Goal: Task Accomplishment & Management: Manage account settings

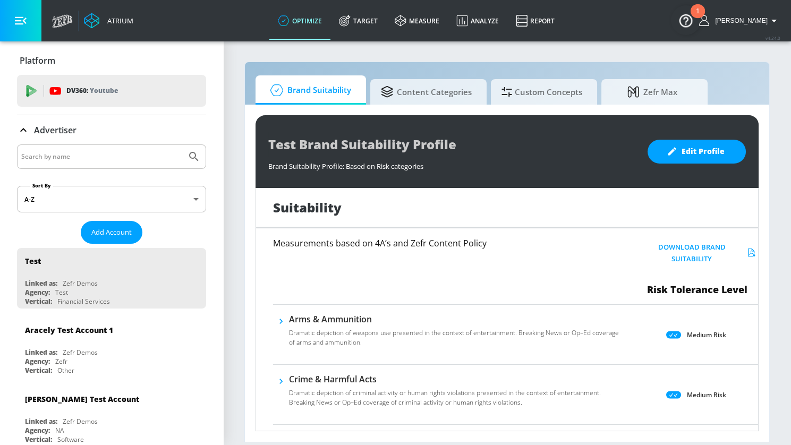
click at [103, 157] on input "Search by name" at bounding box center [101, 157] width 161 height 14
type input "kella"
click at [182, 145] on button "Submit Search" at bounding box center [193, 156] width 23 height 23
click at [107, 237] on span "Add Account" at bounding box center [111, 232] width 40 height 12
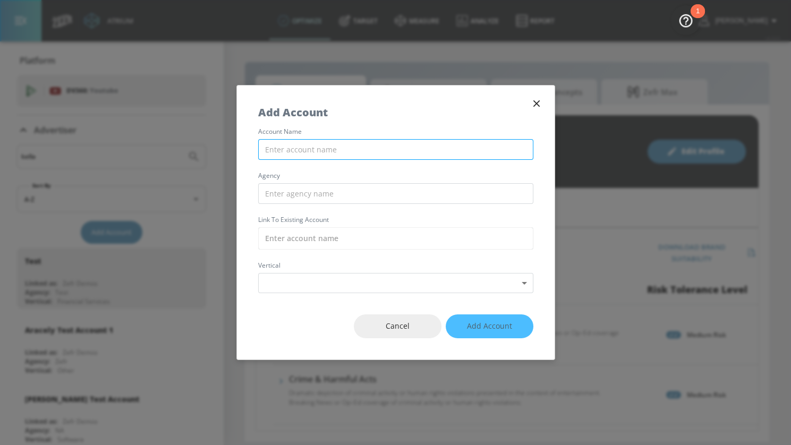
click at [322, 153] on input "text" at bounding box center [395, 149] width 275 height 21
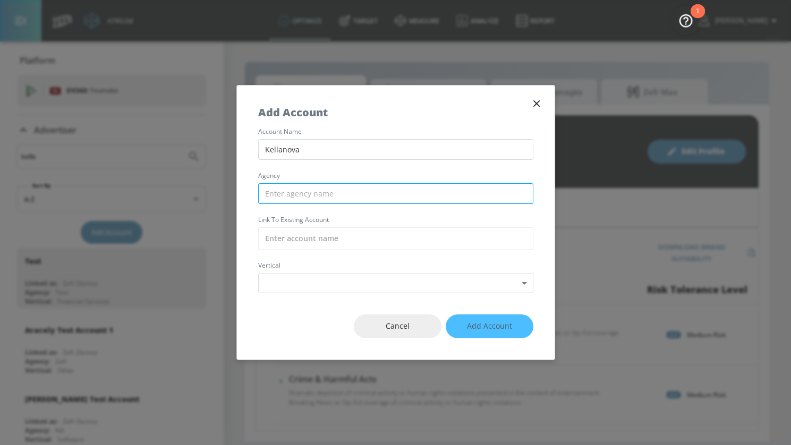
type input "Kellanova"
click at [337, 193] on input "text" at bounding box center [395, 193] width 275 height 21
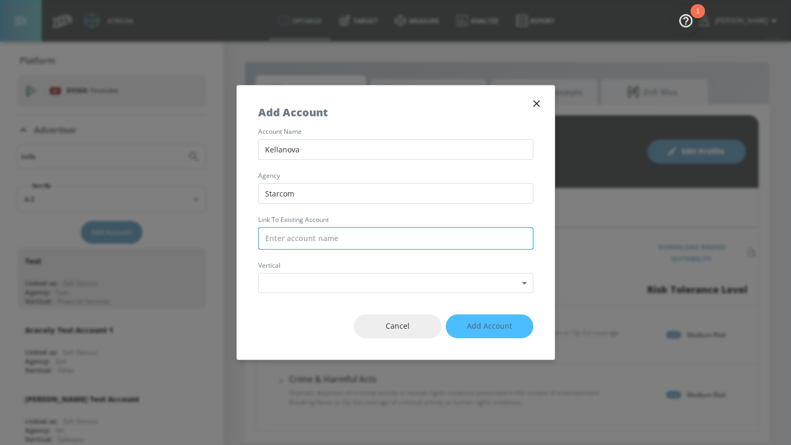
type input "Starcom"
click at [354, 235] on input "text" at bounding box center [395, 238] width 275 height 22
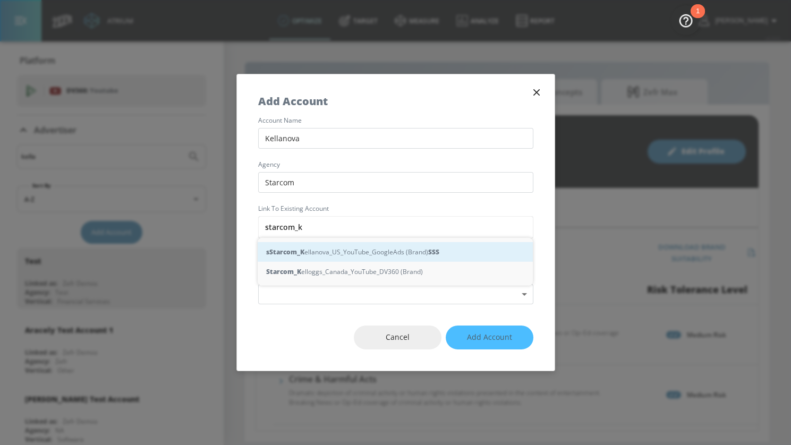
click at [377, 251] on div "s Starcom_K ellanova_US_YouTube_GoogleAds (Brand) S S S" at bounding box center [395, 252] width 275 height 20
type input "Starcom_Kellanova_US_YouTube_GoogleAds (Brand)"
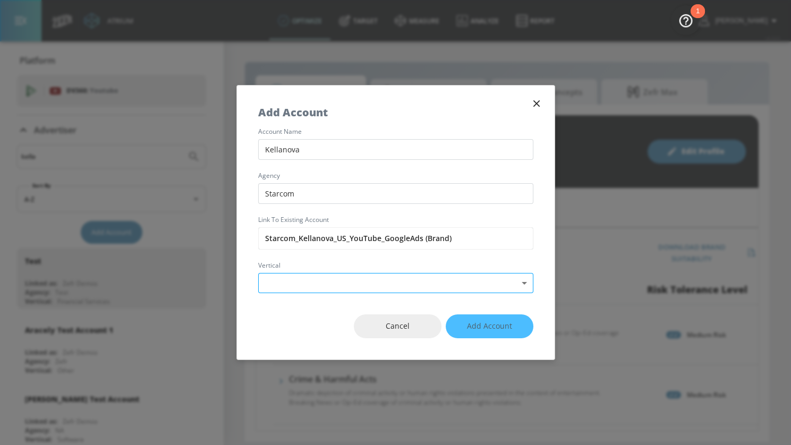
click at [343, 279] on body "Atrium optimize Target measure Analyze Report optimize Target measure Analyze R…" at bounding box center [395, 222] width 791 height 445
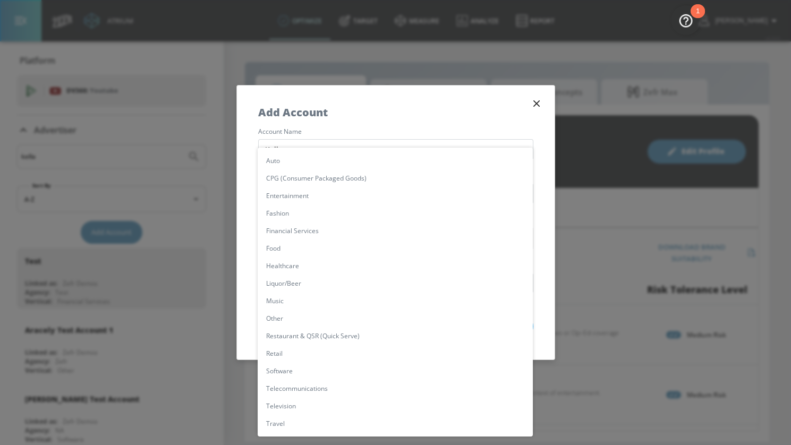
click at [319, 174] on li "CPG (Consumer Packaged Goods)" at bounding box center [395, 179] width 275 height 18
type input "[object Object]"
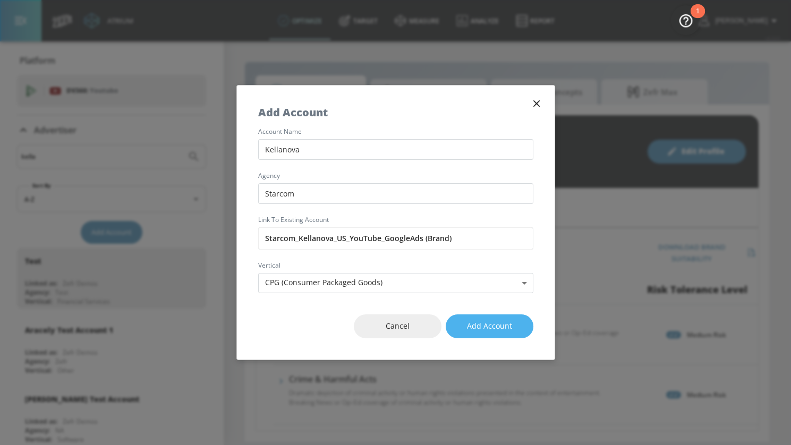
click at [484, 320] on span "Add Account" at bounding box center [489, 326] width 45 height 13
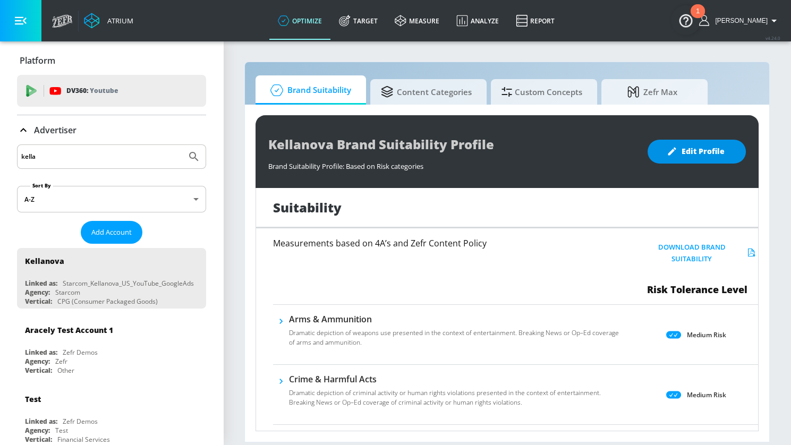
click at [606, 151] on span "Edit Profile" at bounding box center [697, 151] width 56 height 13
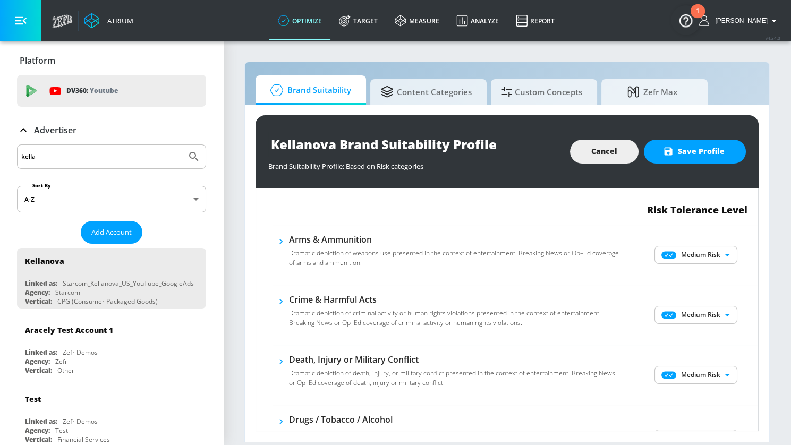
scroll to position [83, 0]
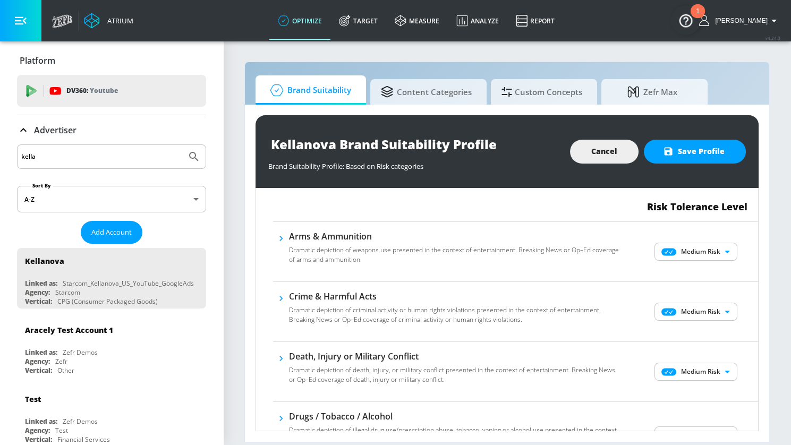
click at [606, 255] on body "Atrium optimize Target measure Analyze Report optimize Target measure Analyze R…" at bounding box center [395, 222] width 791 height 445
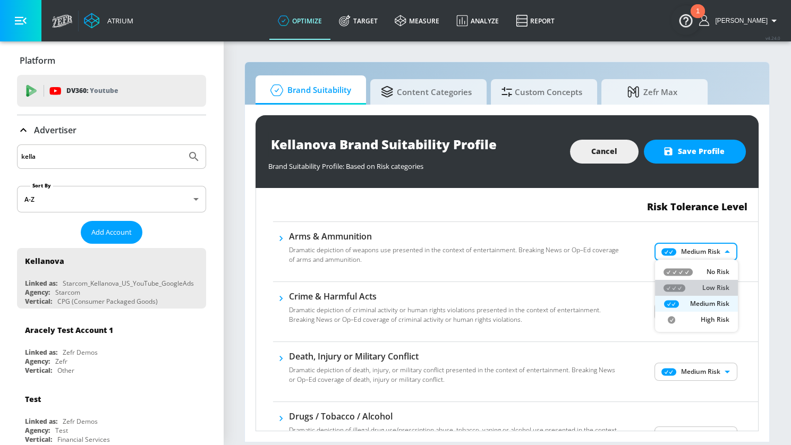
click at [606, 286] on div "Low Risk" at bounding box center [697, 288] width 66 height 10
type input "LOW"
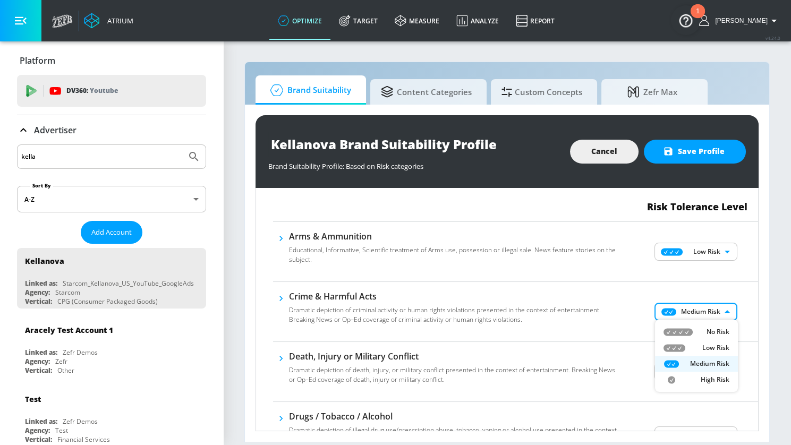
click at [606, 303] on body "Atrium optimize Target measure Analyze Report optimize Target measure Analyze R…" at bounding box center [395, 222] width 791 height 445
click at [606, 345] on icon at bounding box center [675, 347] width 22 height 7
type input "LOW"
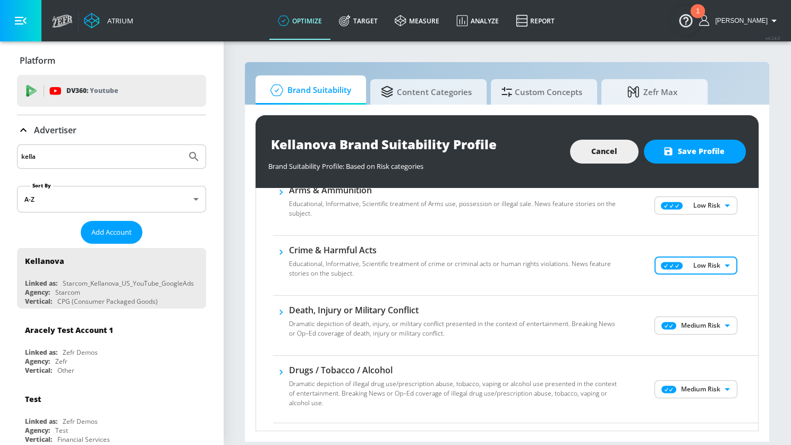
scroll to position [151, 0]
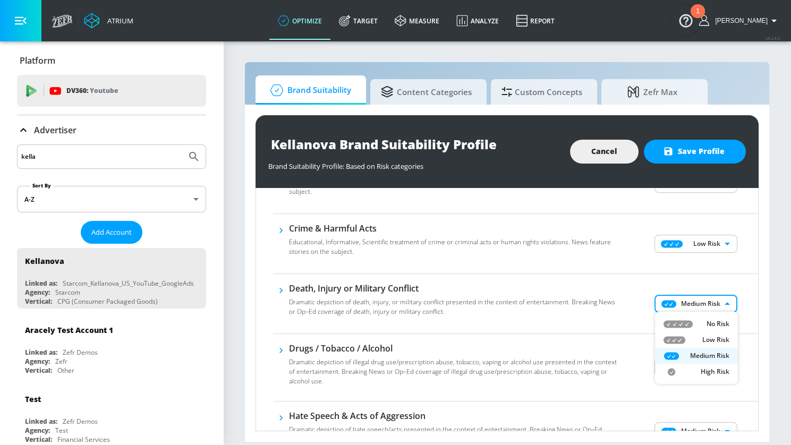
click at [606, 293] on body "Atrium optimize Target measure Analyze Report optimize Target measure Analyze R…" at bounding box center [395, 222] width 791 height 445
click at [606, 343] on div "Low Risk" at bounding box center [697, 340] width 66 height 10
type input "LOW"
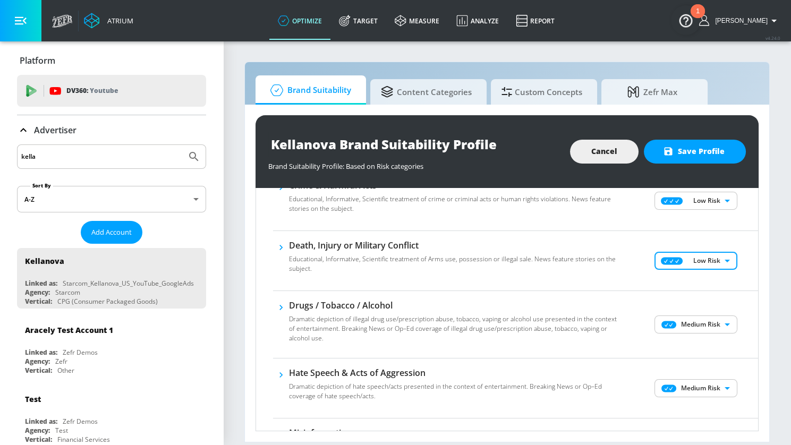
scroll to position [227, 0]
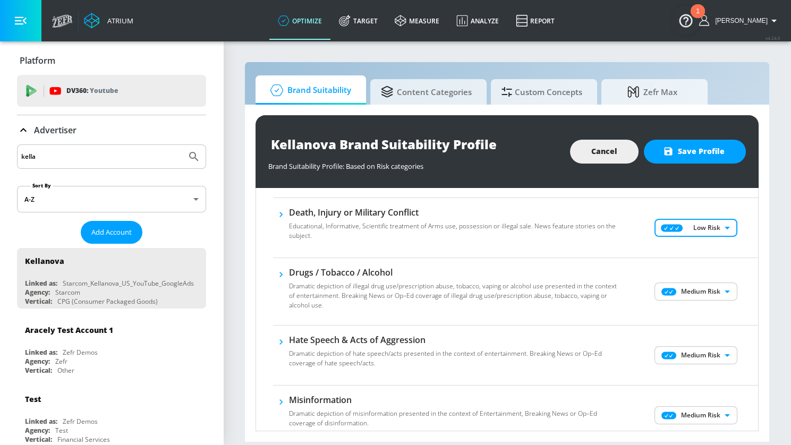
click at [606, 291] on body "Atrium optimize Target measure Analyze Report optimize Target measure Analyze R…" at bounding box center [395, 222] width 791 height 445
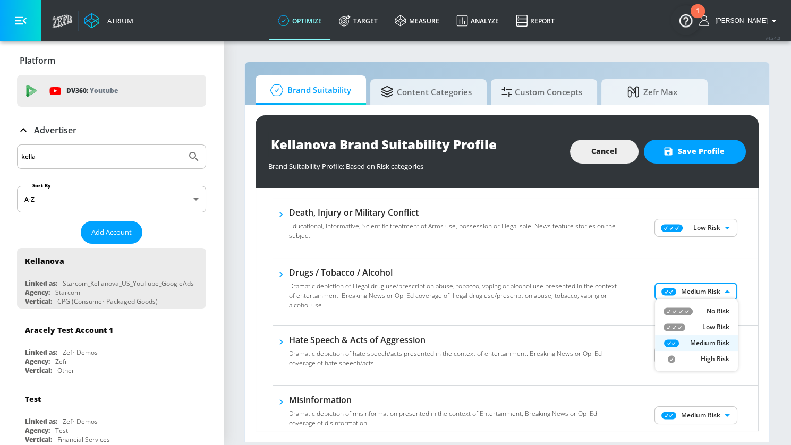
click at [606, 329] on div "Low Risk" at bounding box center [697, 328] width 66 height 10
type input "LOW"
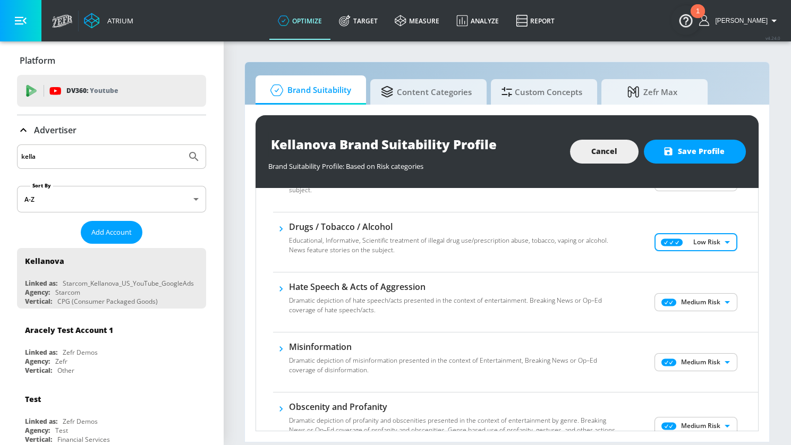
scroll to position [282, 0]
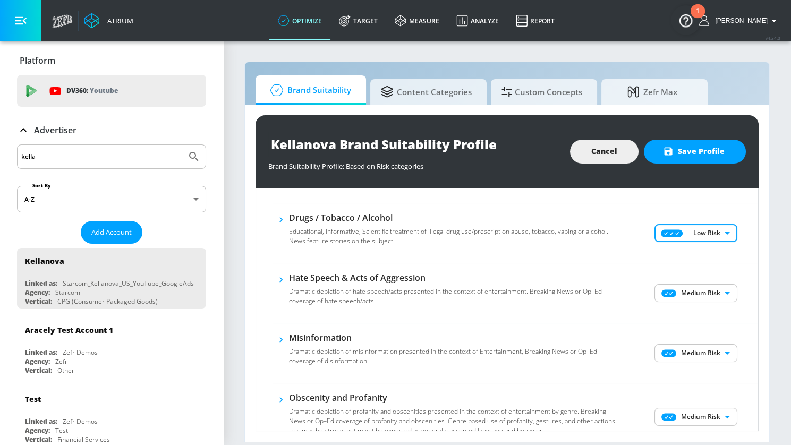
click at [281, 219] on icon "button" at bounding box center [281, 219] width 3 height 5
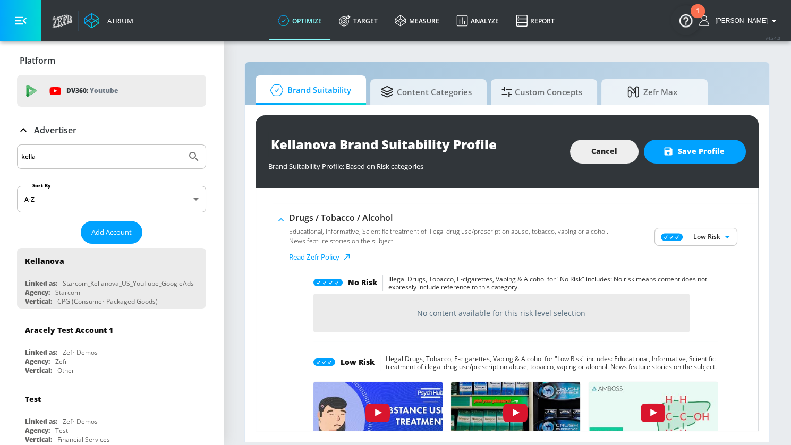
click at [281, 219] on icon "button" at bounding box center [281, 220] width 11 height 11
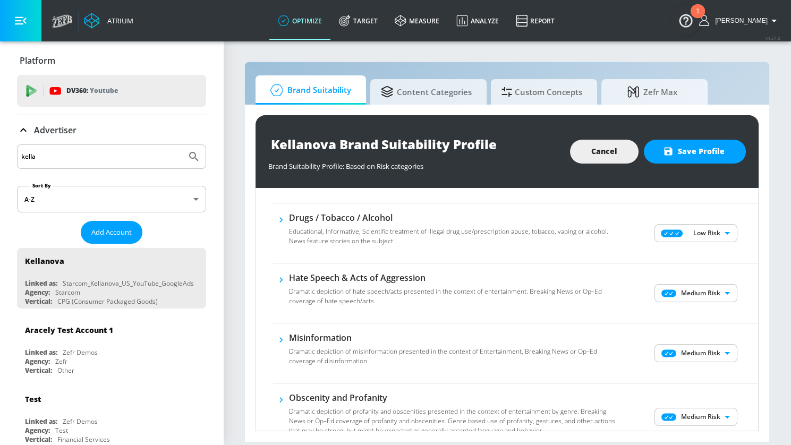
scroll to position [333, 0]
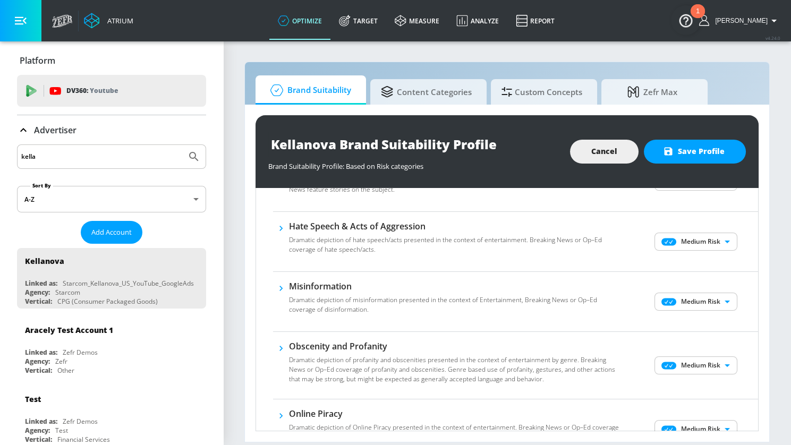
click at [606, 235] on body "Atrium optimize Target measure Analyze Report optimize Target measure Analyze R…" at bounding box center [395, 222] width 791 height 445
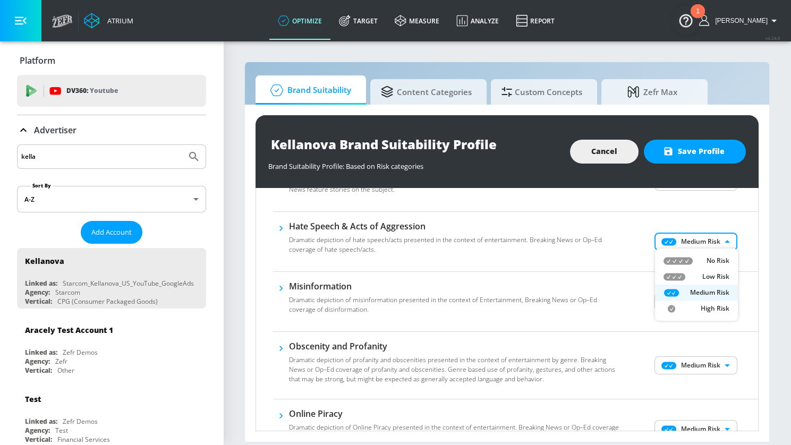
click at [606, 275] on div "Low Risk" at bounding box center [697, 277] width 66 height 10
type input "LOW"
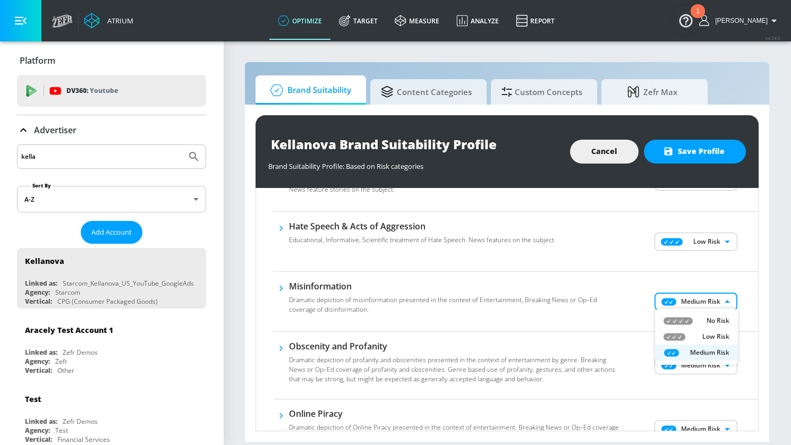
click at [606, 297] on body "Atrium optimize Target measure Analyze Report optimize Target measure Analyze R…" at bounding box center [395, 222] width 791 height 445
click at [606, 334] on div "Low Risk" at bounding box center [697, 337] width 66 height 10
click at [606, 302] on body "Atrium optimize Target measure Analyze Report optimize Target measure Analyze R…" at bounding box center [395, 222] width 791 height 445
click at [606, 321] on div "No Risk" at bounding box center [697, 321] width 66 height 10
type input "MINIMAL"
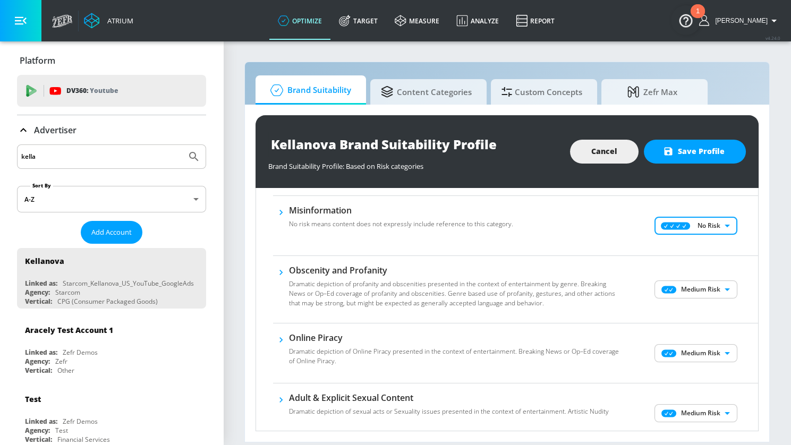
scroll to position [436, 0]
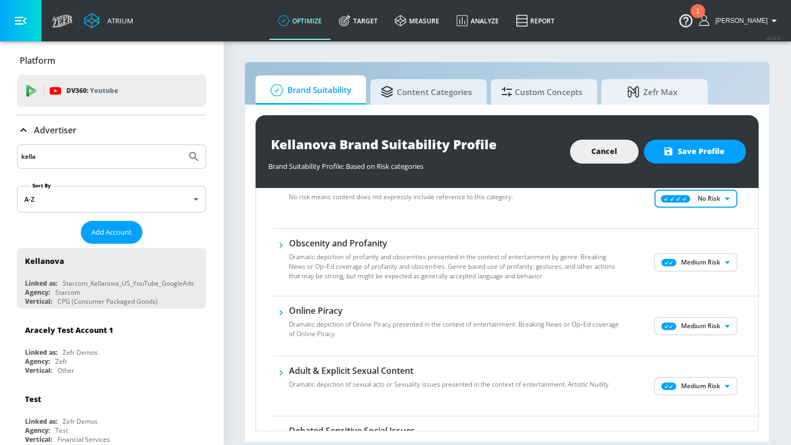
click at [606, 262] on body "Atrium optimize Target measure Analyze Report optimize Target measure Analyze R…" at bounding box center [395, 222] width 791 height 445
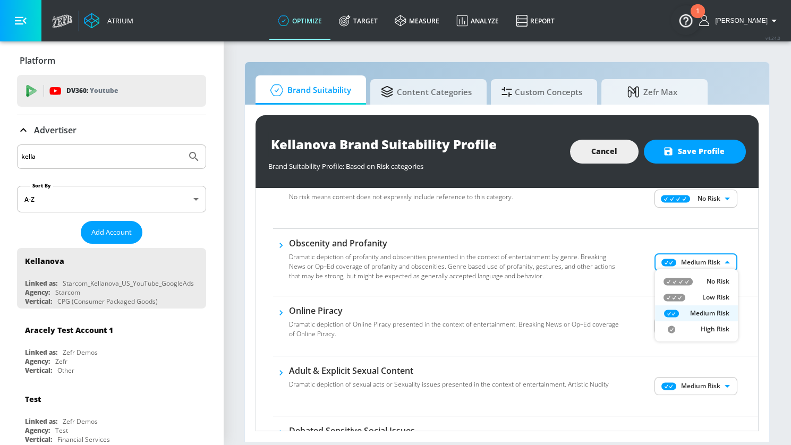
click at [606, 301] on div "Low Risk" at bounding box center [697, 298] width 66 height 10
type input "LOW"
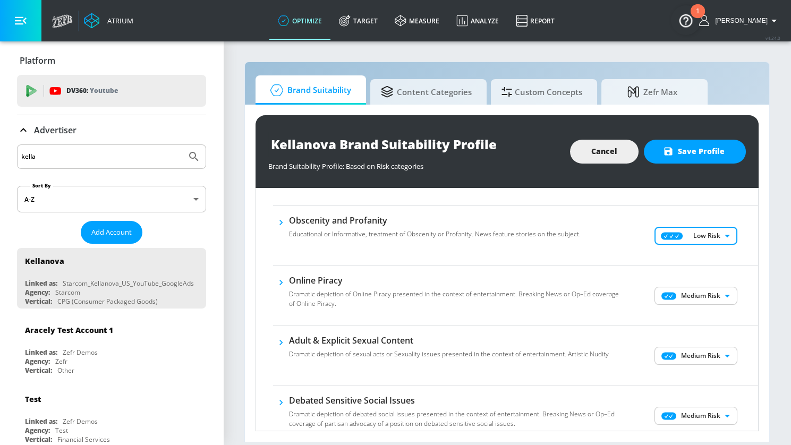
scroll to position [489, 0]
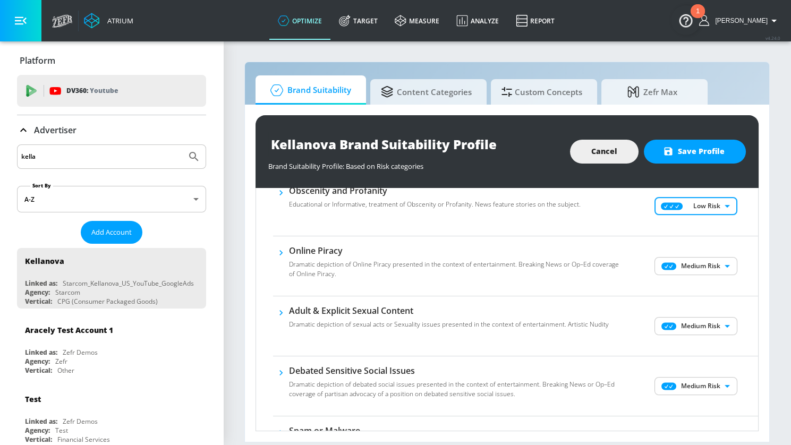
click at [606, 264] on body "Atrium optimize Target measure Analyze Report optimize Target measure Analyze R…" at bounding box center [395, 222] width 791 height 445
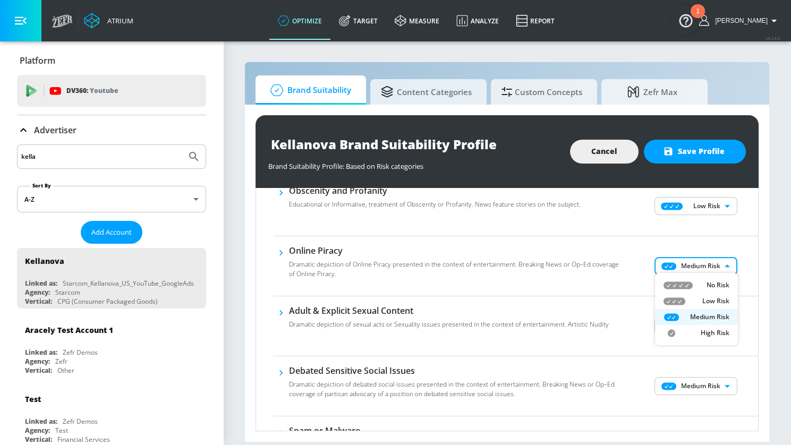
click at [606, 299] on div "Low Risk" at bounding box center [697, 302] width 66 height 10
type input "LOW"
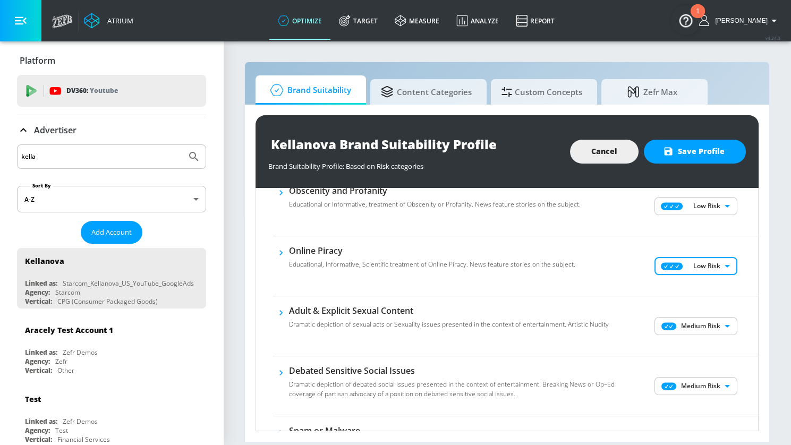
click at [606, 325] on body "Atrium optimize Target measure Analyze Report optimize Target measure Analyze R…" at bounding box center [395, 222] width 791 height 445
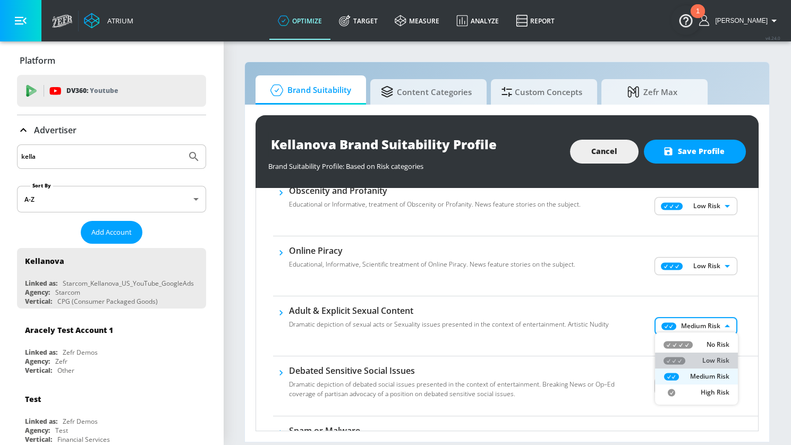
click at [606, 361] on div "Low Risk" at bounding box center [697, 361] width 66 height 10
type input "LOW"
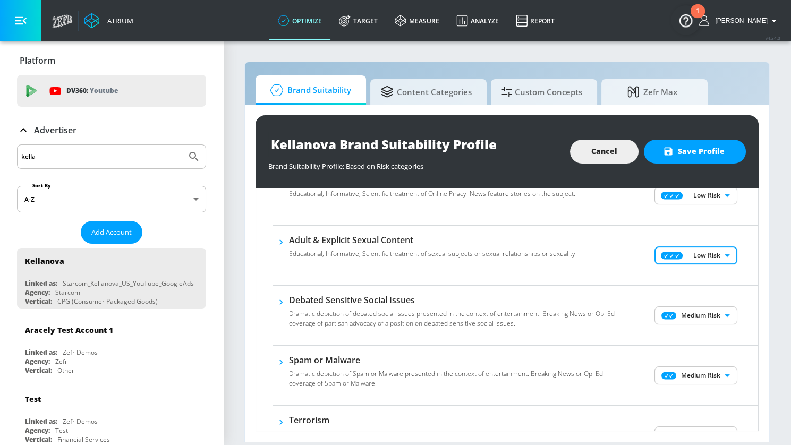
scroll to position [583, 0]
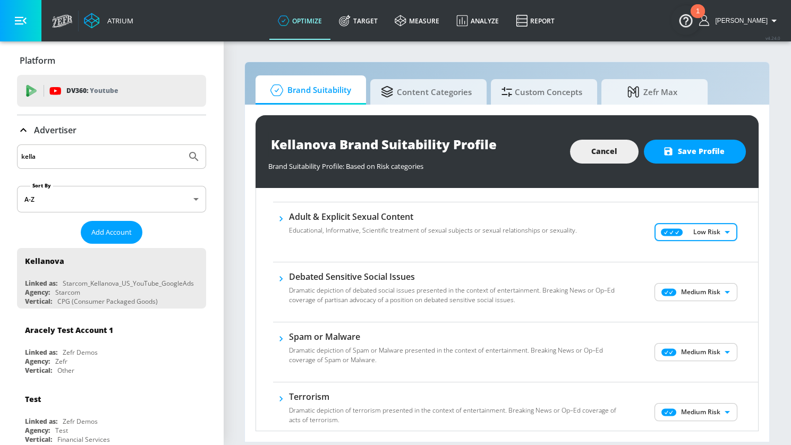
click at [606, 281] on body "Atrium optimize Target measure Analyze Report optimize Target measure Analyze R…" at bounding box center [395, 222] width 791 height 445
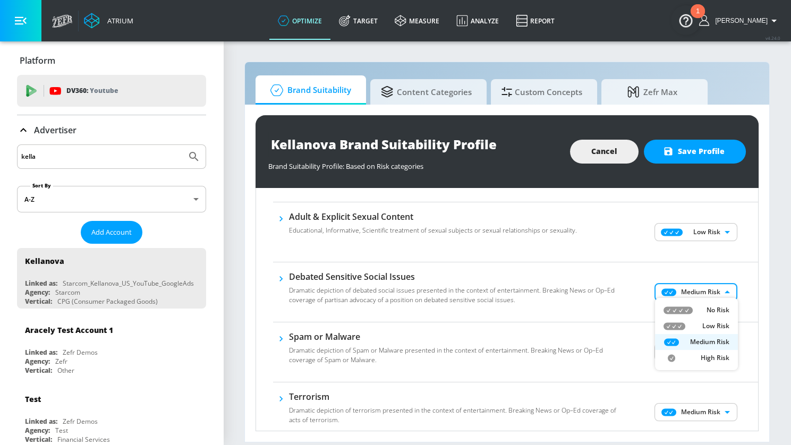
click at [606, 331] on li "Low Risk" at bounding box center [696, 326] width 83 height 16
type input "LOW"
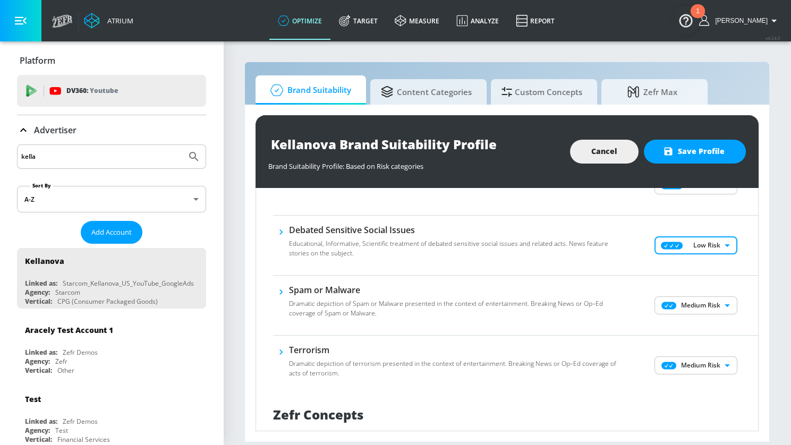
scroll to position [663, 0]
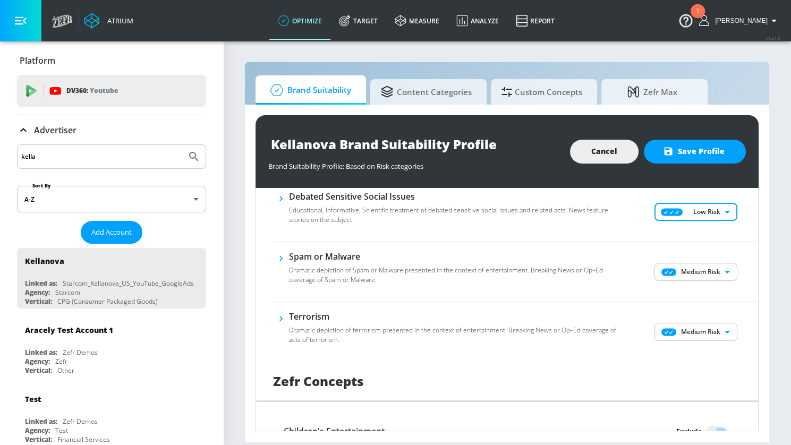
click at [606, 269] on body "Atrium optimize Target measure Analyze Report optimize Target measure Analyze R…" at bounding box center [395, 222] width 791 height 445
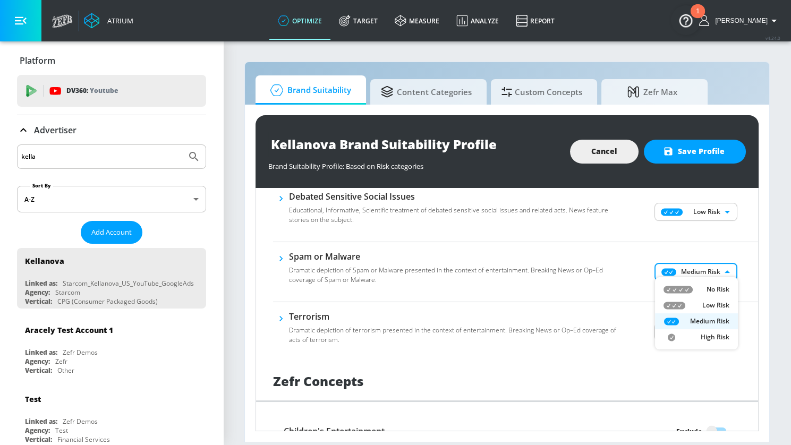
click at [606, 306] on div "Low Risk" at bounding box center [697, 306] width 66 height 10
type input "LOW"
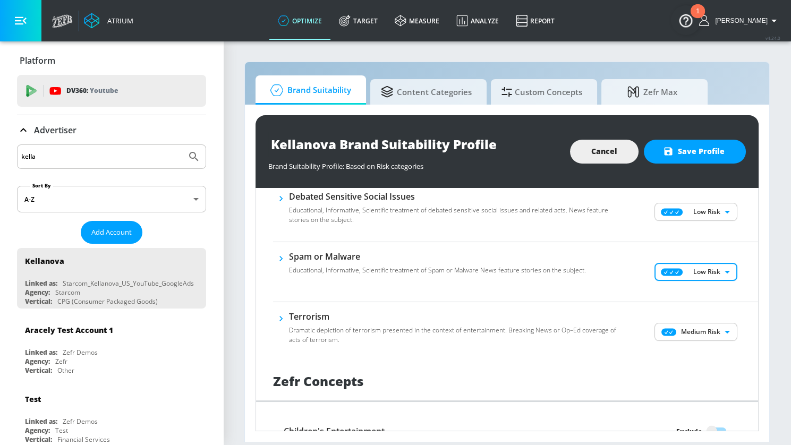
click at [606, 329] on body "Atrium optimize Target measure Analyze Report optimize Target measure Analyze R…" at bounding box center [395, 222] width 791 height 445
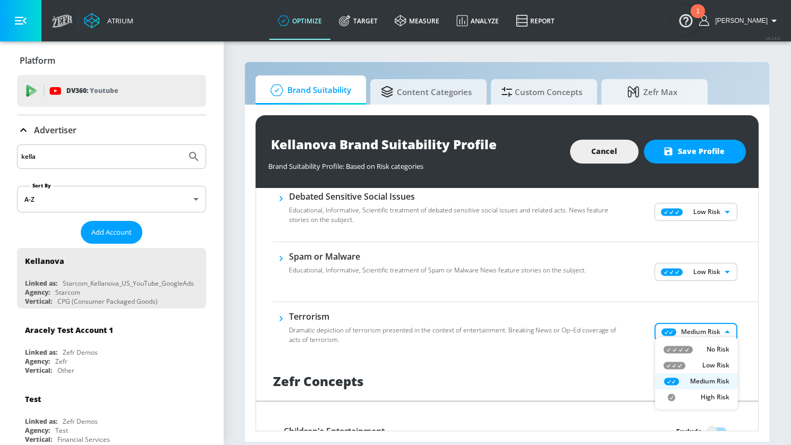
click at [606, 366] on div "Low Risk" at bounding box center [697, 366] width 66 height 10
type input "LOW"
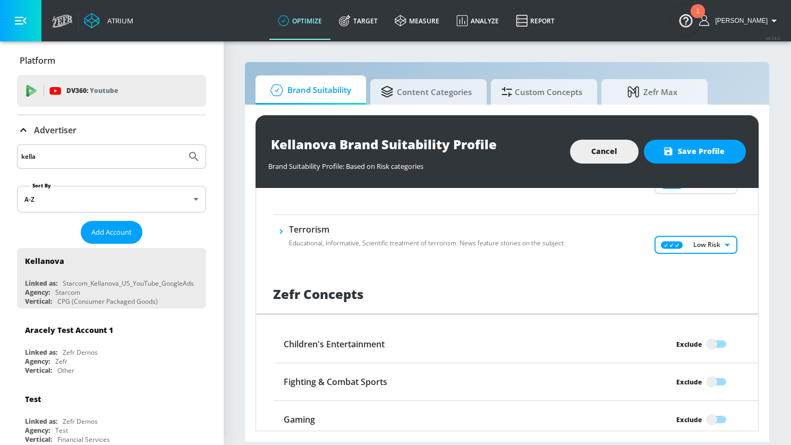
scroll to position [801, 0]
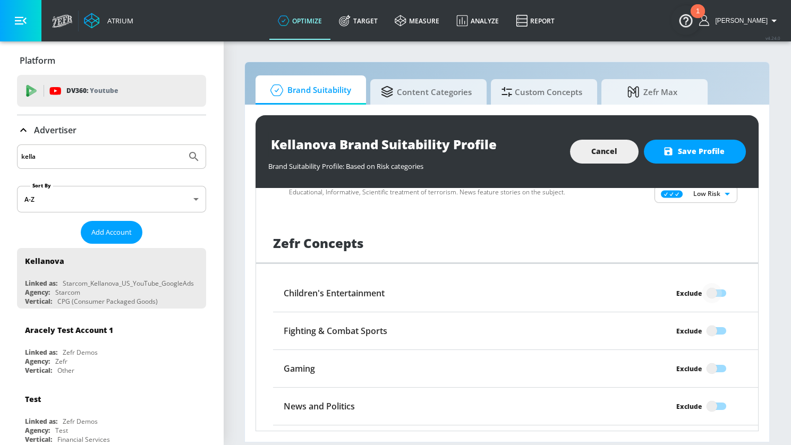
click at [606, 292] on input "Exclude" at bounding box center [712, 293] width 61 height 20
checkbox input "true"
click at [606, 326] on input "Exclude" at bounding box center [712, 331] width 61 height 20
checkbox input "true"
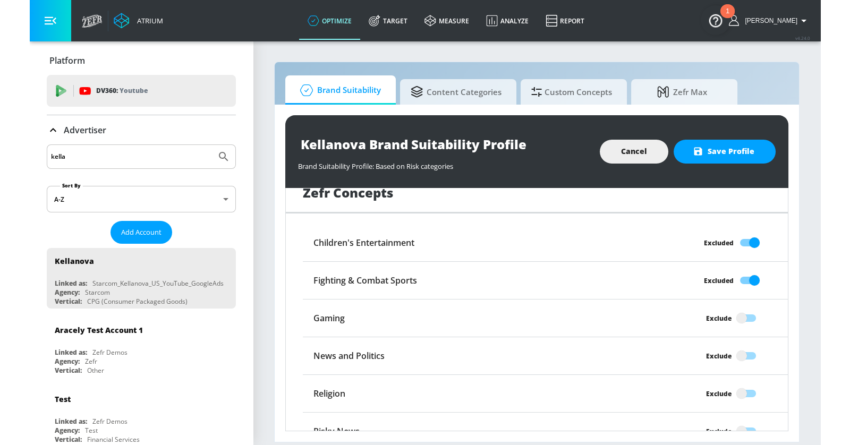
scroll to position [867, 0]
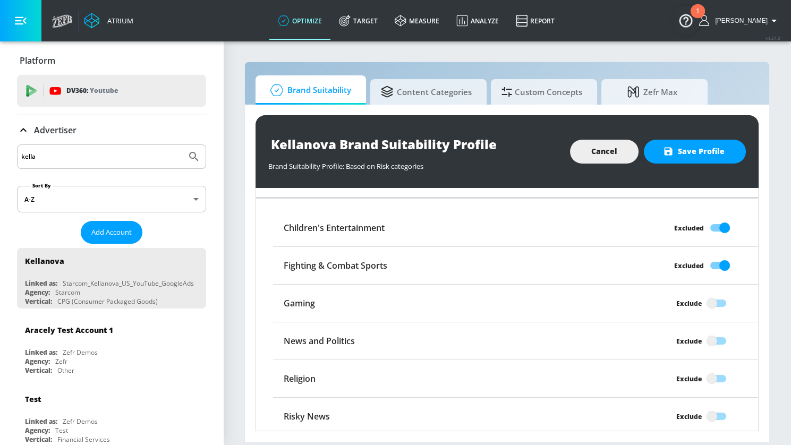
click at [606, 380] on input "Exclude" at bounding box center [712, 379] width 61 height 20
checkbox input "true"
click at [606, 414] on input "Exclude" at bounding box center [712, 417] width 61 height 20
checkbox input "true"
click at [606, 331] on input "Exclude" at bounding box center [712, 341] width 61 height 20
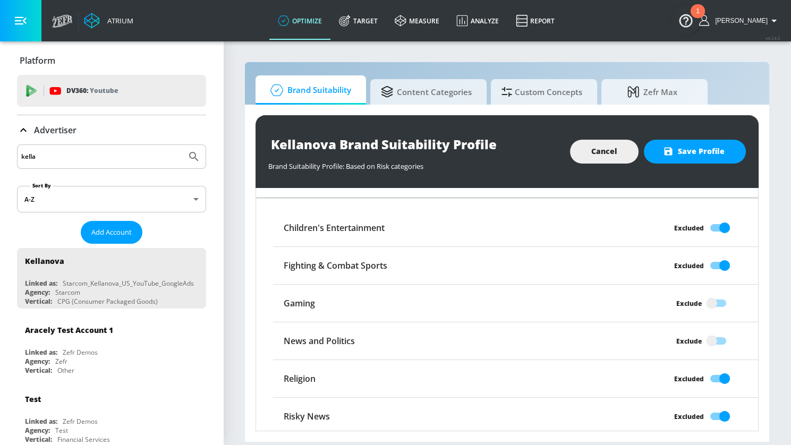
checkbox input "true"
click at [606, 149] on span "Save Profile" at bounding box center [695, 151] width 60 height 13
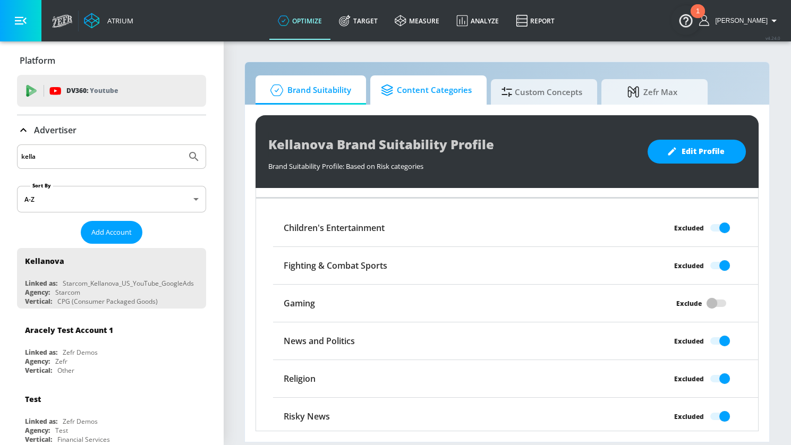
click at [449, 100] on span "Content Categories" at bounding box center [426, 91] width 91 height 26
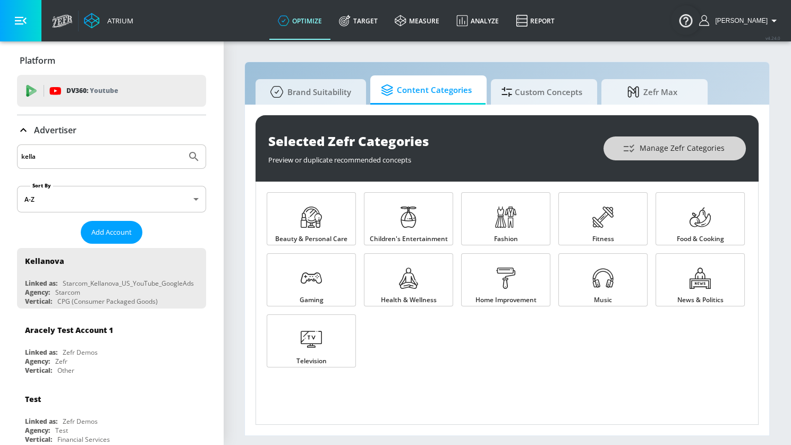
click at [606, 145] on span "Manage Zefr Categories" at bounding box center [675, 148] width 100 height 13
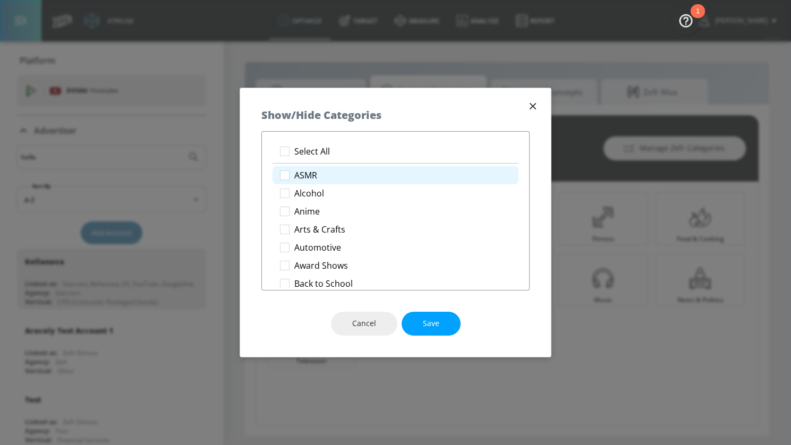
drag, startPoint x: 318, startPoint y: 155, endPoint x: 340, endPoint y: 173, distance: 28.6
click at [318, 155] on p "Select All" at bounding box center [312, 151] width 36 height 11
checkbox input "true"
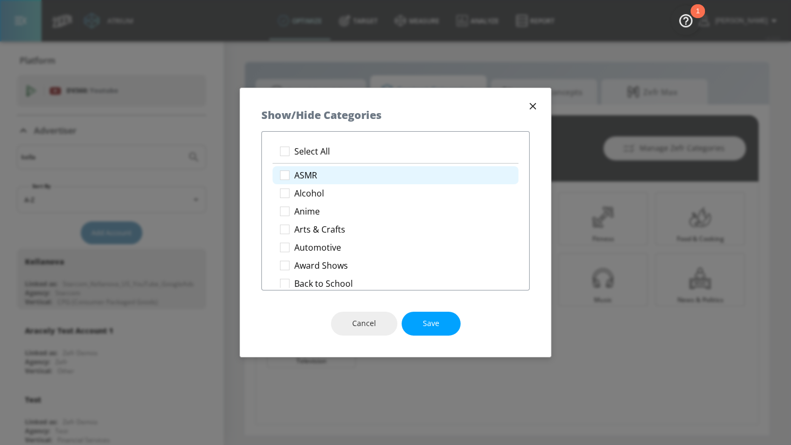
checkbox input "true"
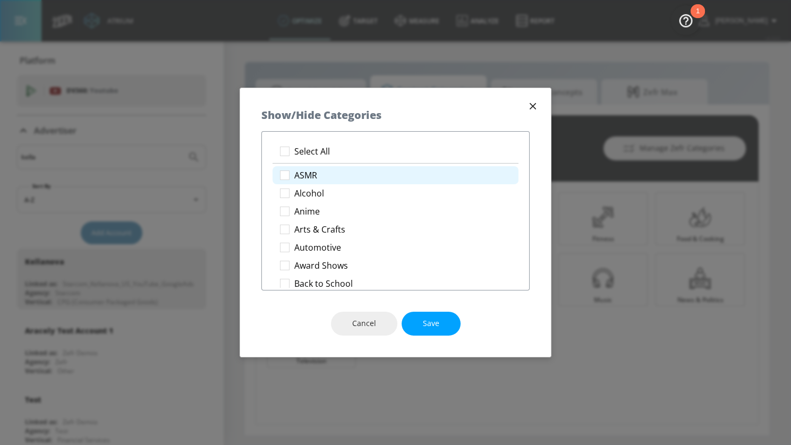
checkbox input "true"
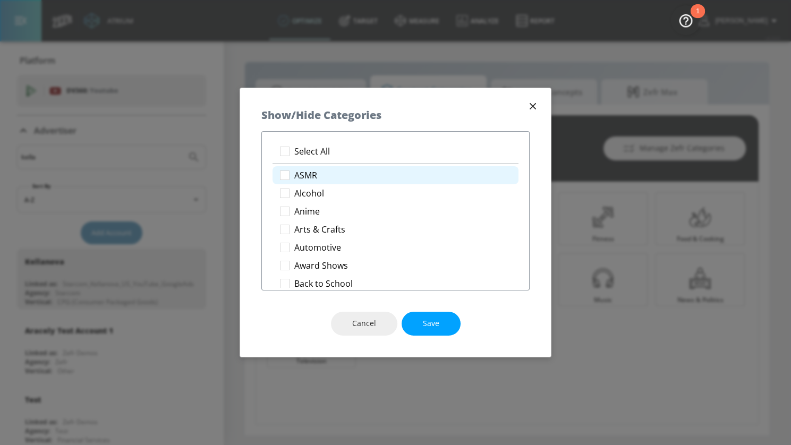
checkbox input "true"
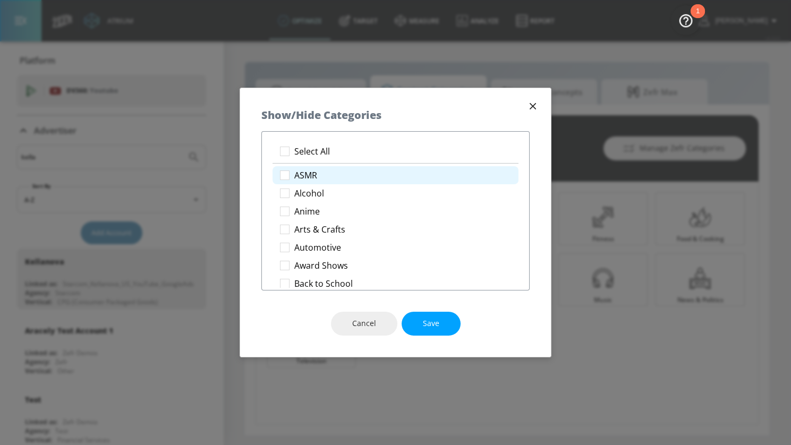
checkbox input "true"
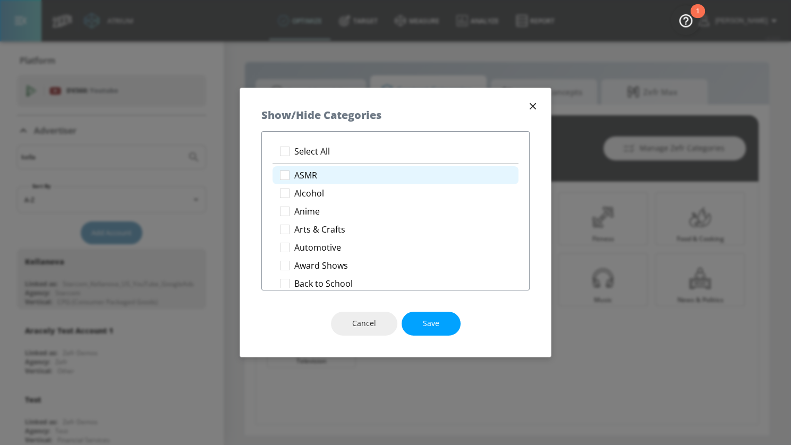
checkbox input "true"
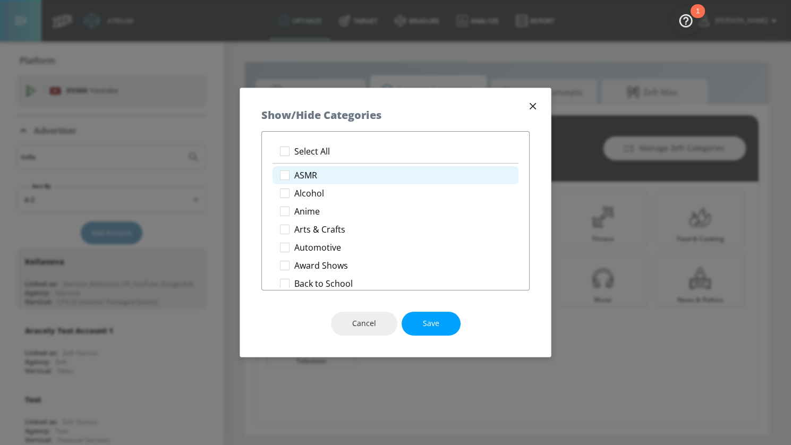
checkbox input "true"
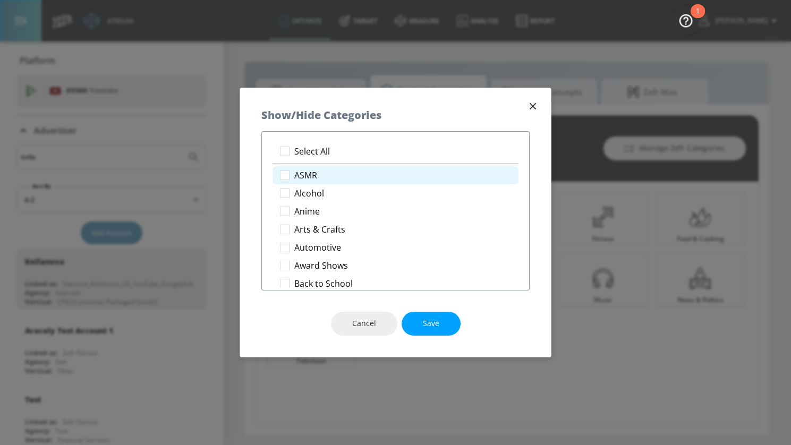
checkbox input "true"
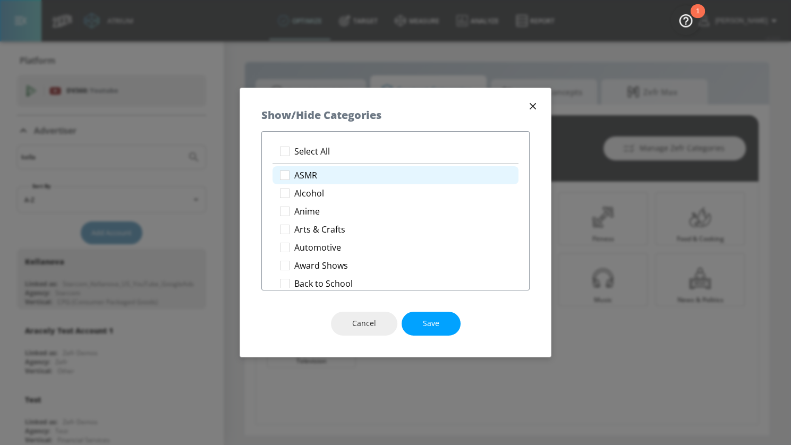
checkbox input "true"
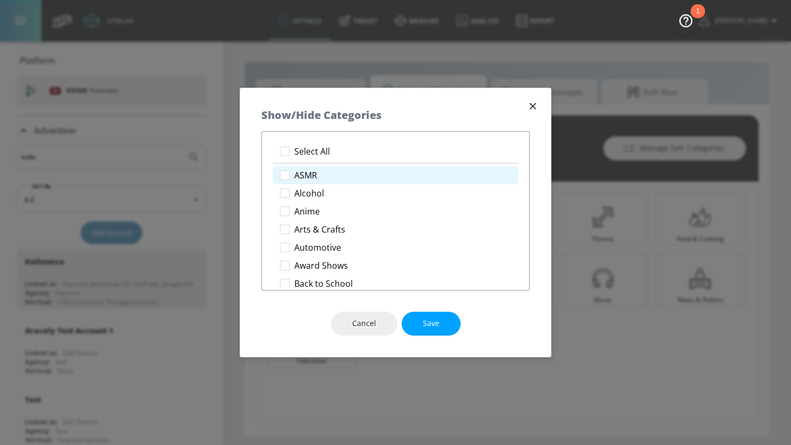
checkbox input "true"
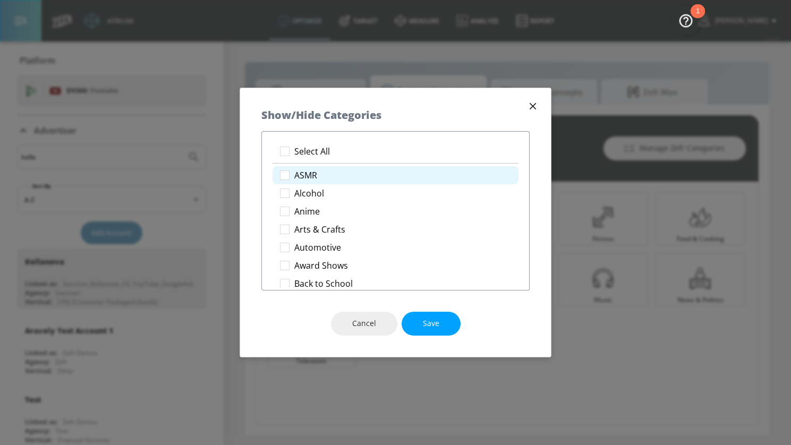
checkbox input "true"
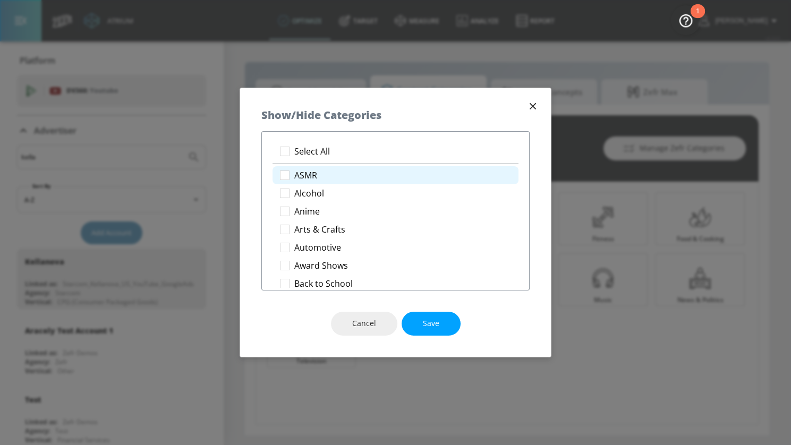
checkbox input "true"
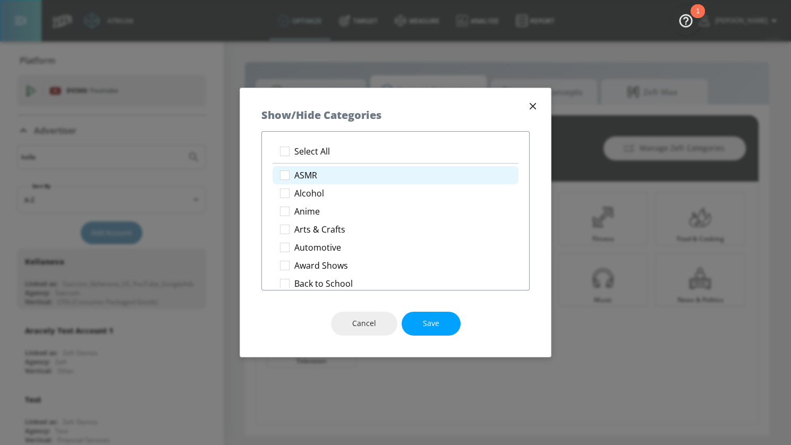
checkbox input "true"
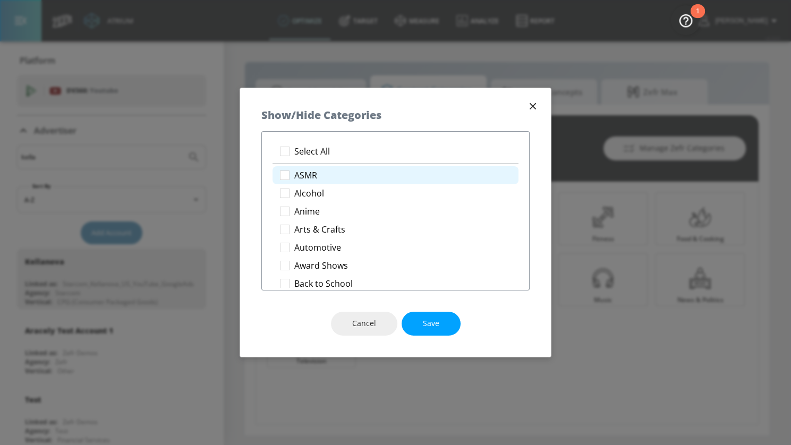
checkbox input "true"
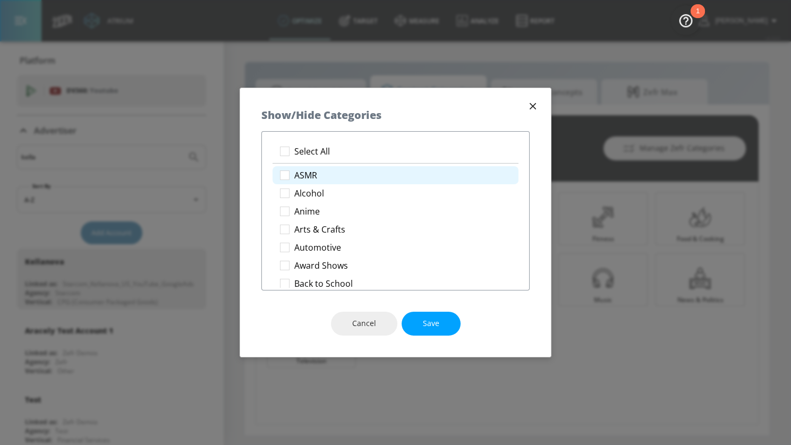
checkbox input "true"
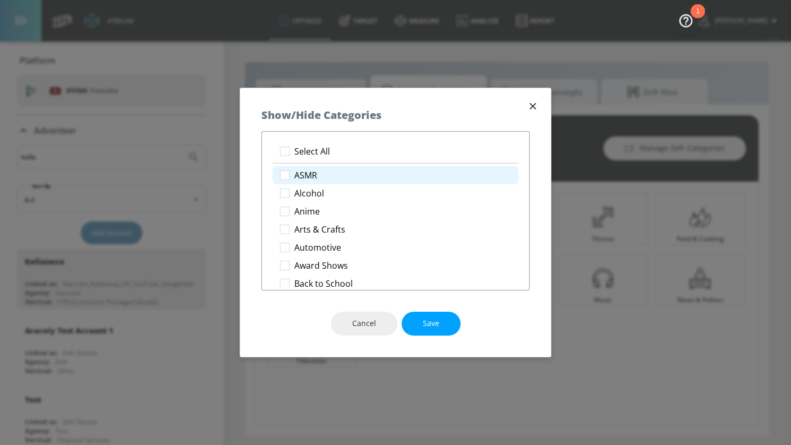
checkbox input "true"
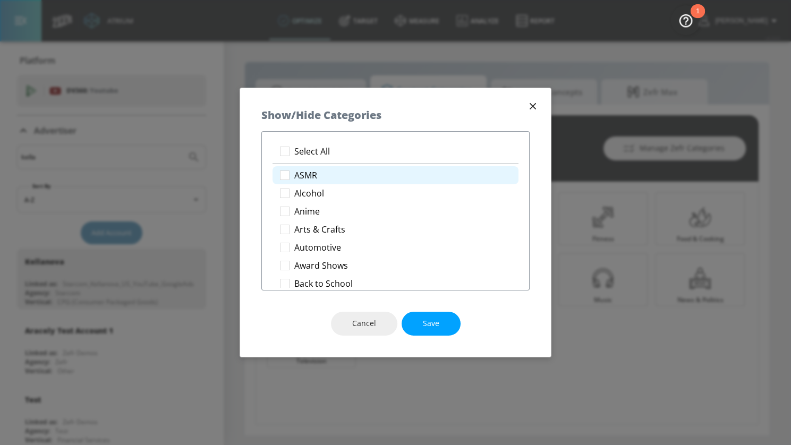
checkbox input "true"
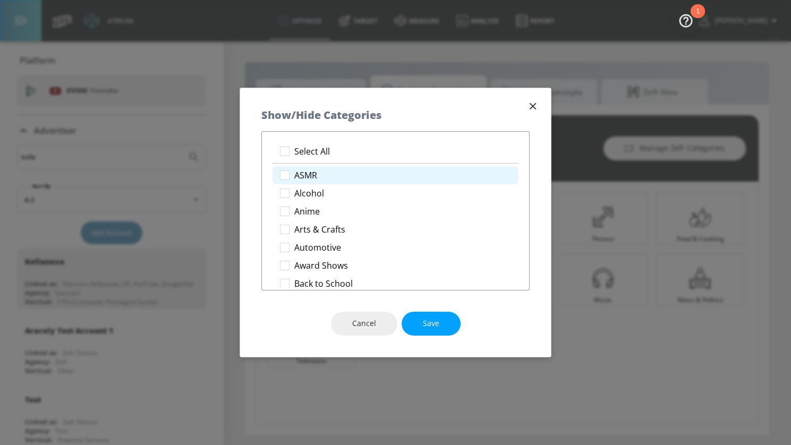
checkbox input "true"
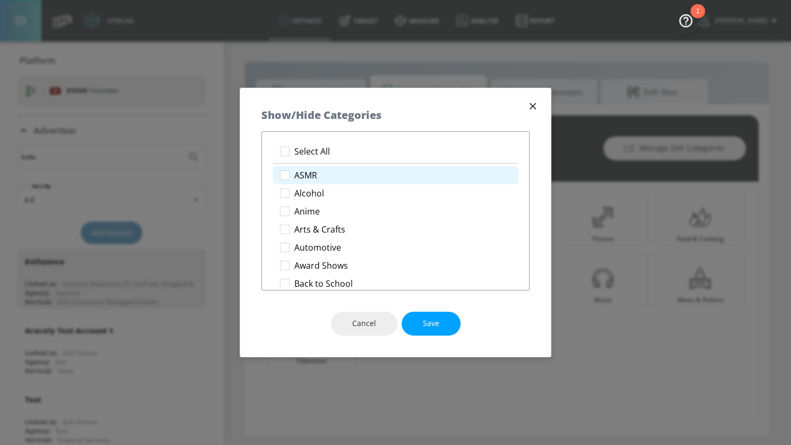
checkbox input "true"
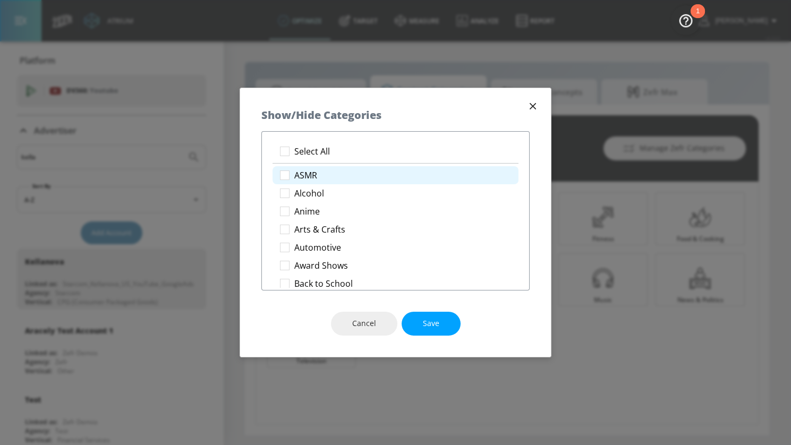
checkbox input "true"
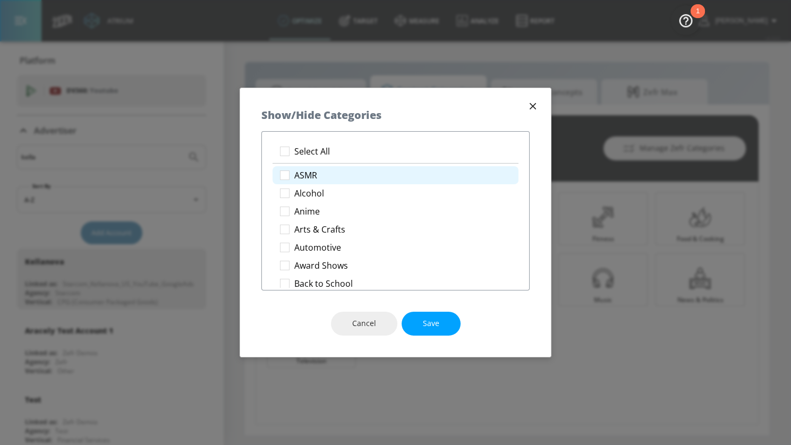
checkbox input "true"
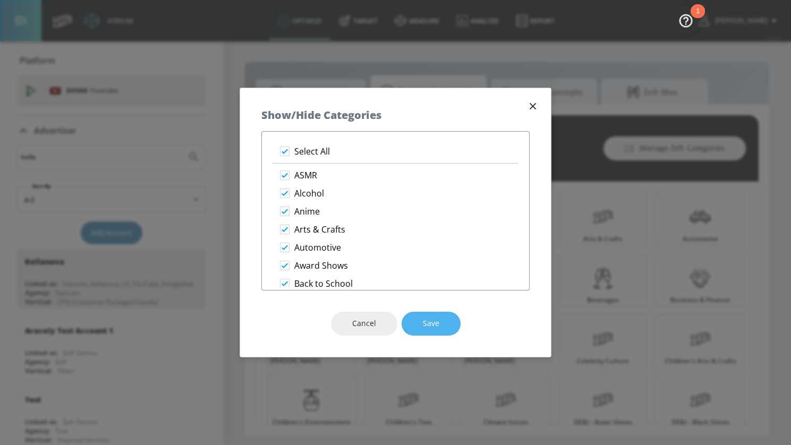
click at [429, 319] on span "Save" at bounding box center [431, 323] width 16 height 13
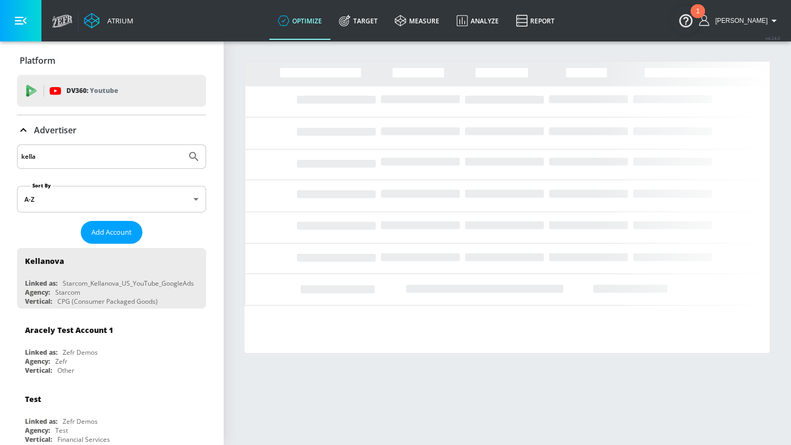
click at [33, 123] on div "Advertiser" at bounding box center [111, 130] width 189 height 30
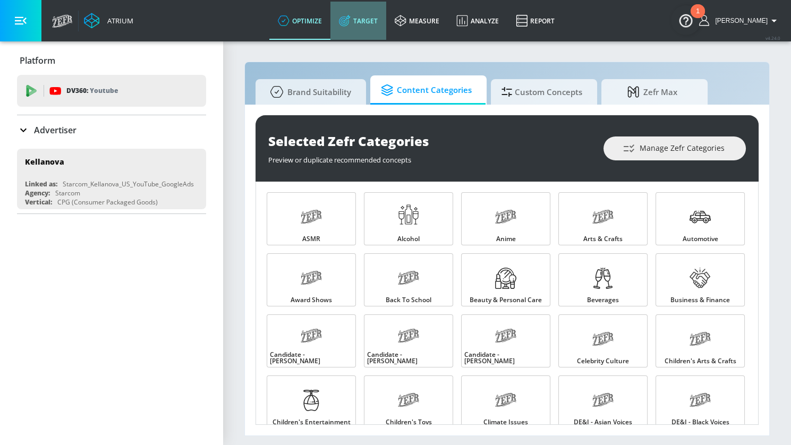
click at [367, 19] on link "Target" at bounding box center [359, 21] width 56 height 38
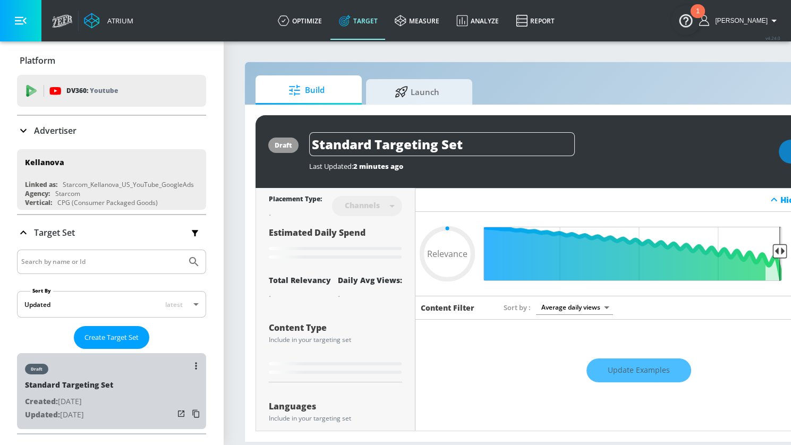
click at [143, 378] on div "draft Standard Targeting Set Created: [DATE] Updated: [DATE]" at bounding box center [111, 391] width 189 height 76
type input "0.05"
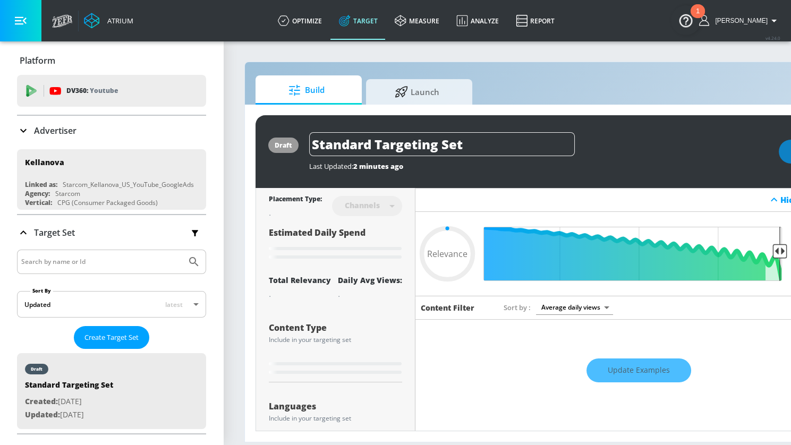
drag, startPoint x: 405, startPoint y: 146, endPoint x: 252, endPoint y: 136, distance: 153.9
click at [252, 136] on div "draft Standard Targeting Set Last Updated: 2 minutes ago Activate Placement Typ…" at bounding box center [559, 273] width 628 height 337
type input "T"
type input "0.05"
type input "Te"
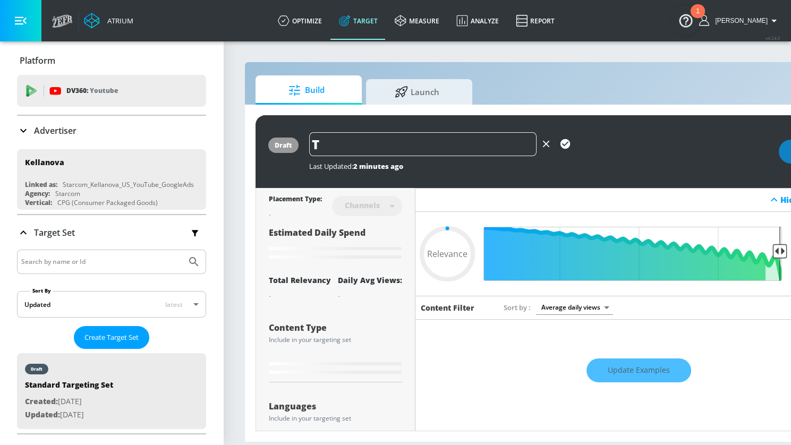
type input "0.05"
type input "Tee"
type input "0.05"
type input "Teen"
type input "0.05"
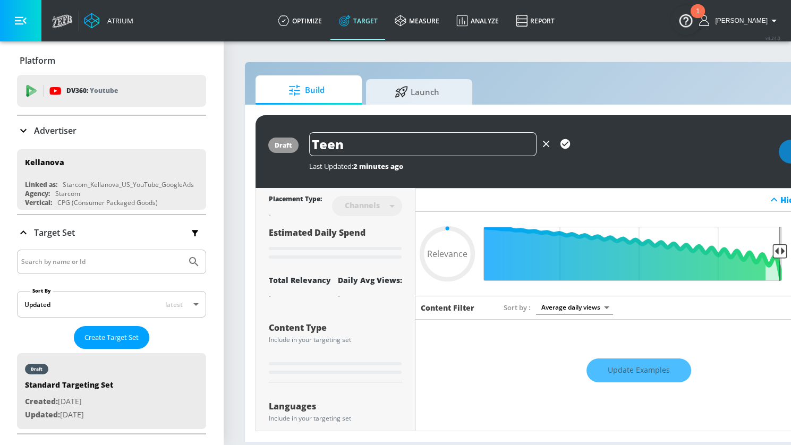
type input "Teens"
type input "0.05"
type input "Teens"
type input "0.05"
type input "Teens C"
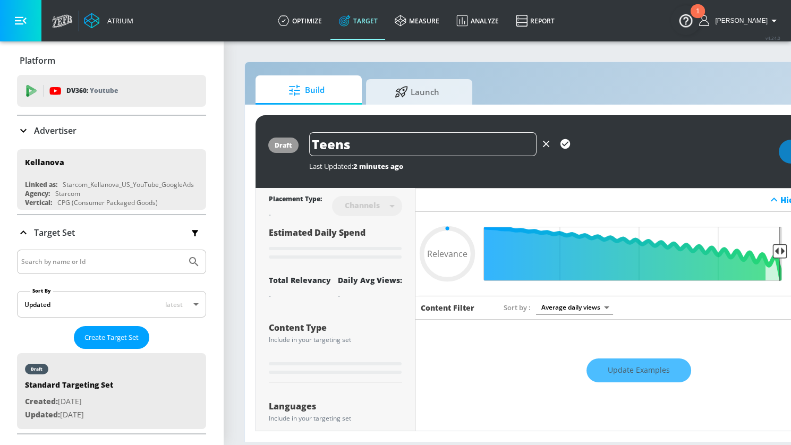
type input "0.05"
type input "Teens Co"
type input "0.05"
type input "Teens Con"
type input "0.05"
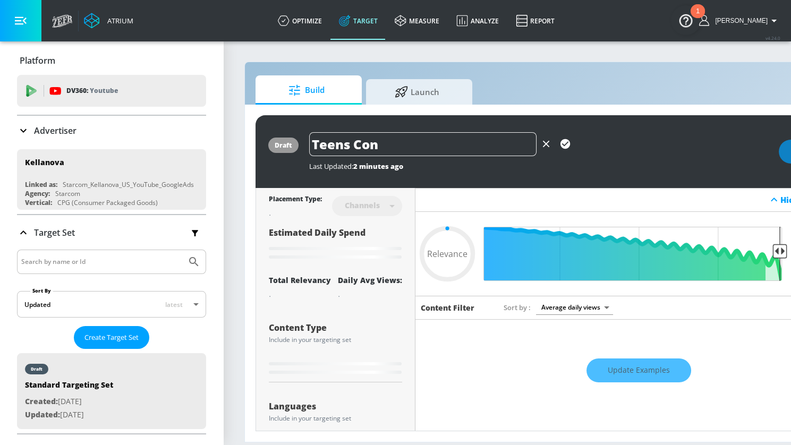
type input "Teens Conc"
type input "0.05"
type input "Teens Conce"
type input "0.05"
type input "Teens Concep"
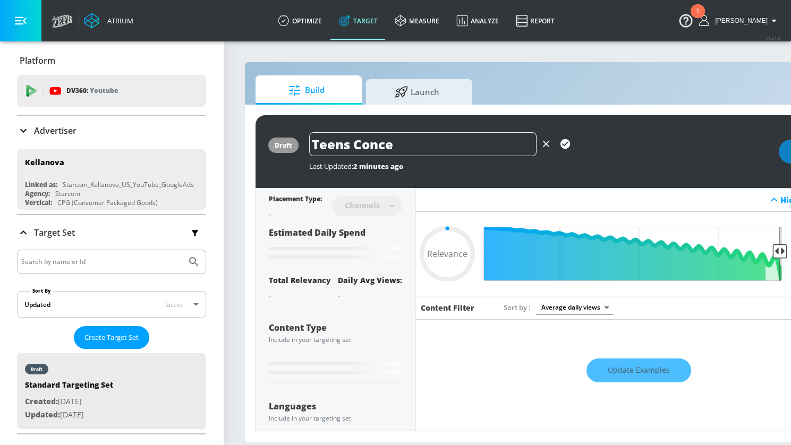
type input "0.05"
type input "Teens Concept"
type input "0.05"
type input "Teens Concept"
click at [561, 141] on icon "button" at bounding box center [566, 144] width 10 height 10
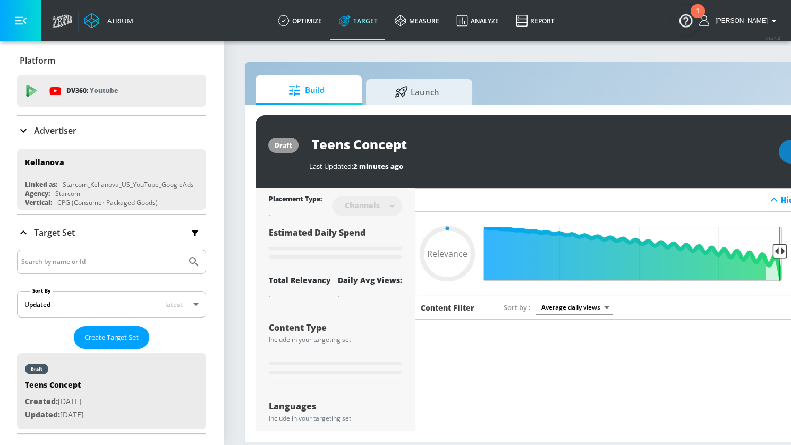
type input "0.05"
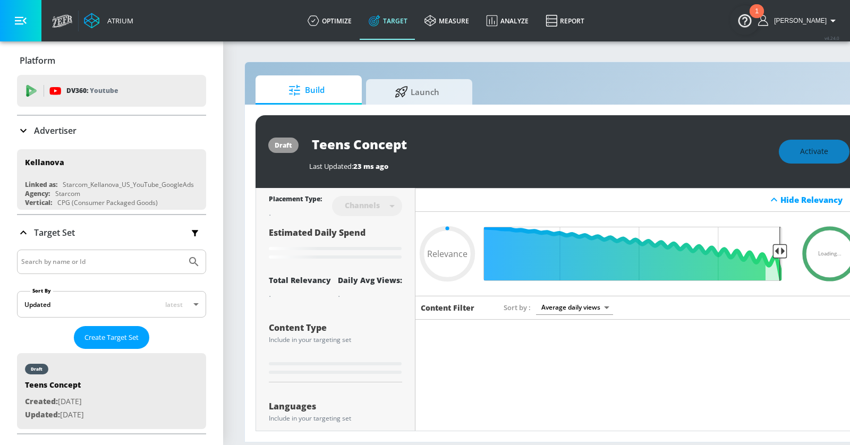
click at [29, 24] on button "button" at bounding box center [20, 20] width 41 height 41
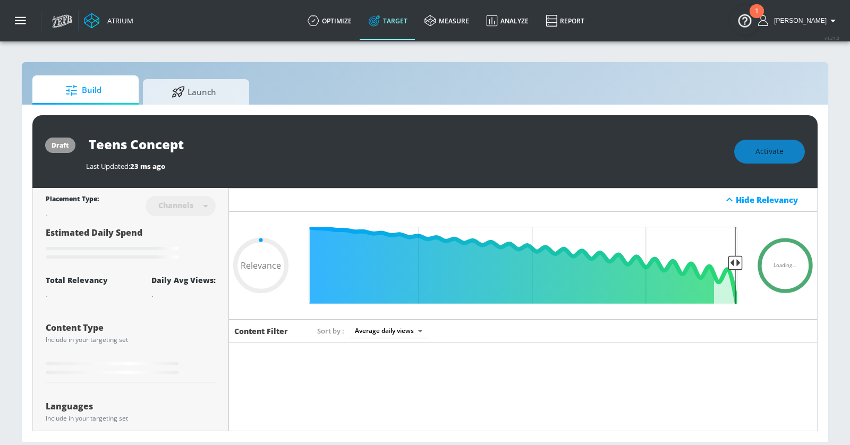
type input "Standard Targeting Set"
type input "0.6"
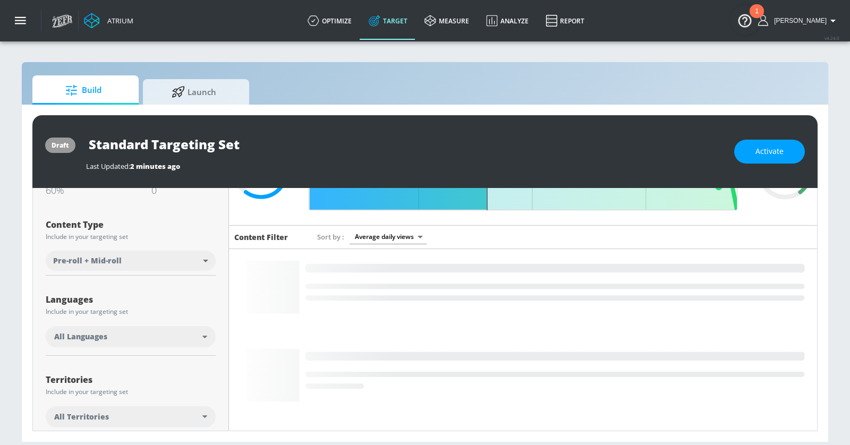
scroll to position [111, 0]
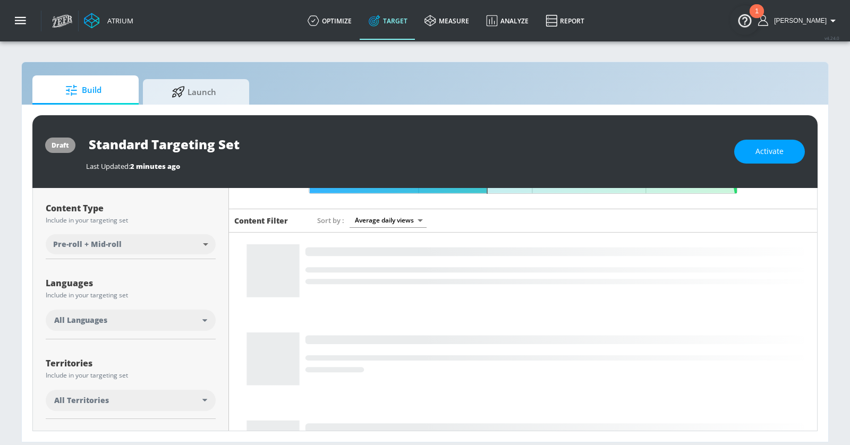
click at [191, 327] on div "All Languages" at bounding box center [131, 320] width 170 height 21
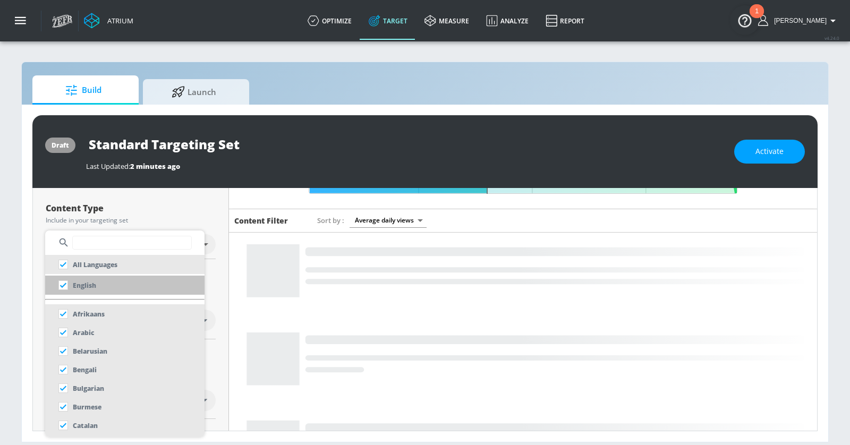
click at [94, 278] on div "English" at bounding box center [75, 285] width 43 height 19
checkbox input "false"
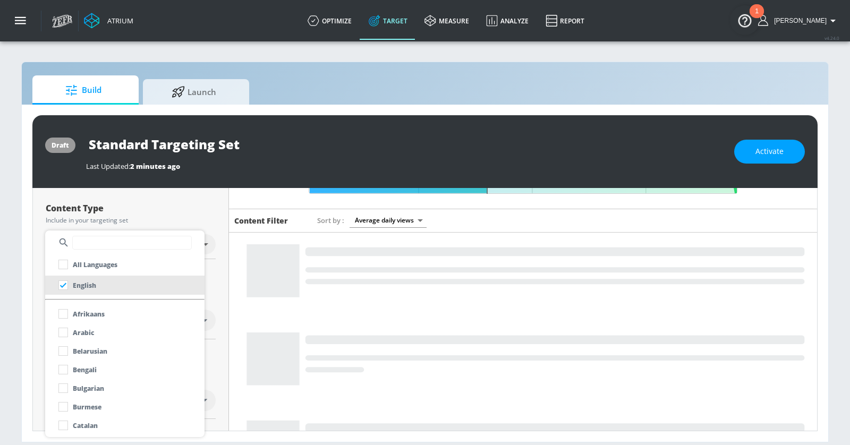
click at [225, 287] on div at bounding box center [425, 222] width 850 height 445
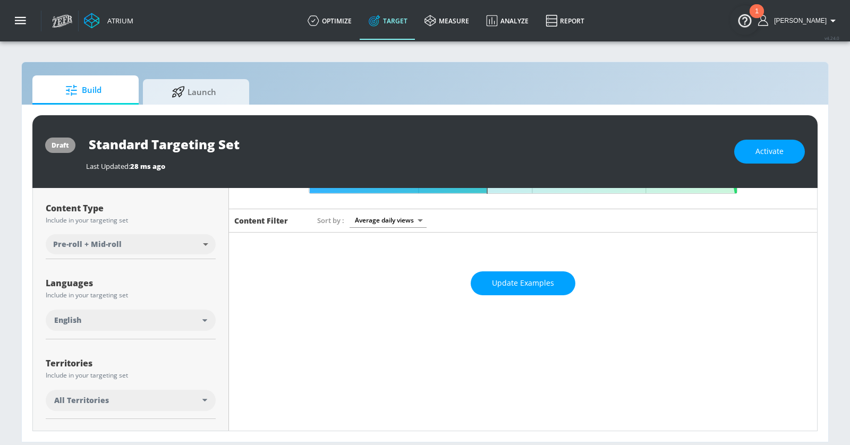
scroll to position [216, 0]
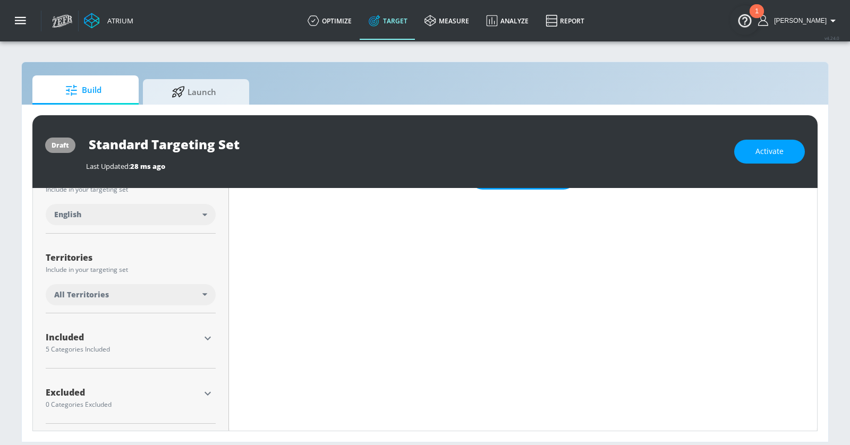
click at [208, 336] on icon "button" at bounding box center [207, 338] width 13 height 13
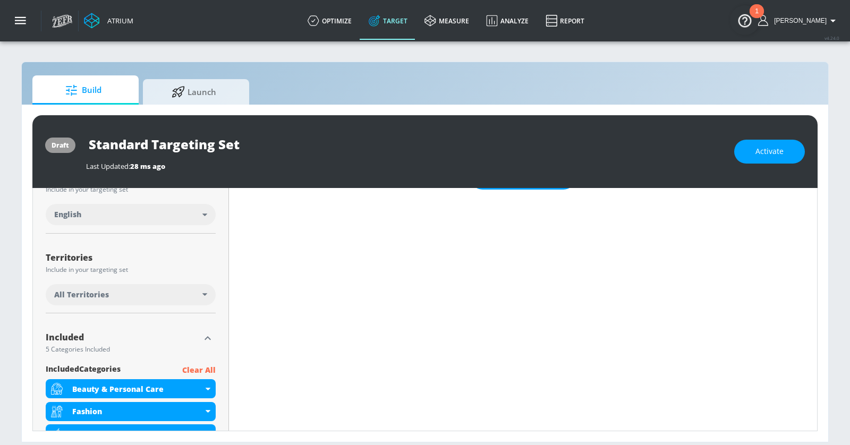
click at [195, 371] on p "Clear All" at bounding box center [198, 370] width 33 height 13
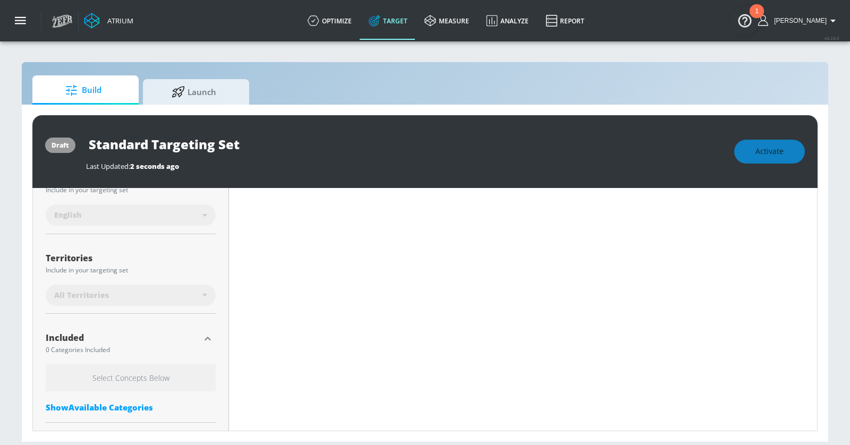
scroll to position [279, 0]
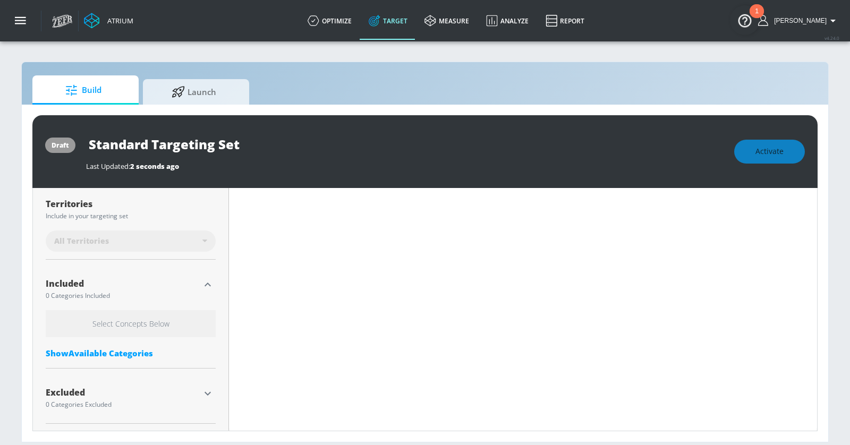
click at [125, 353] on div "Show Available Categories" at bounding box center [131, 353] width 170 height 11
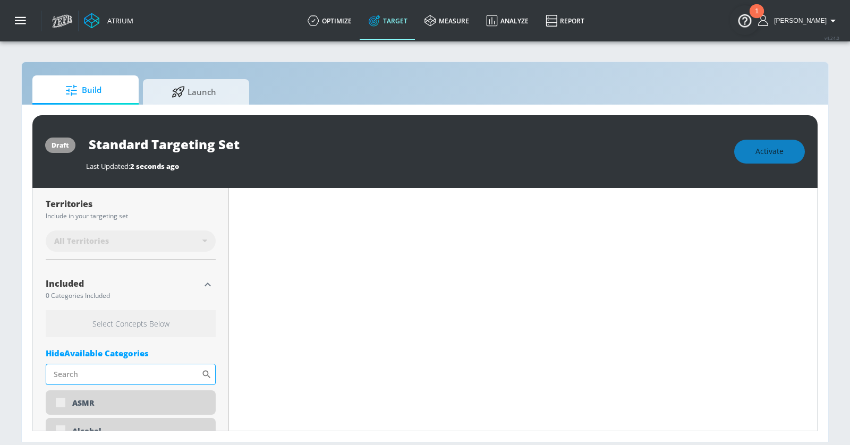
click at [136, 374] on input "Sort By" at bounding box center [124, 374] width 156 height 21
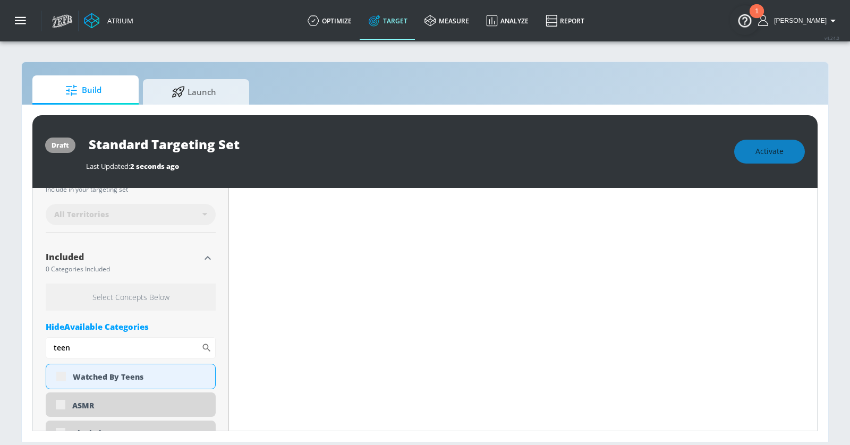
scroll to position [336, 0]
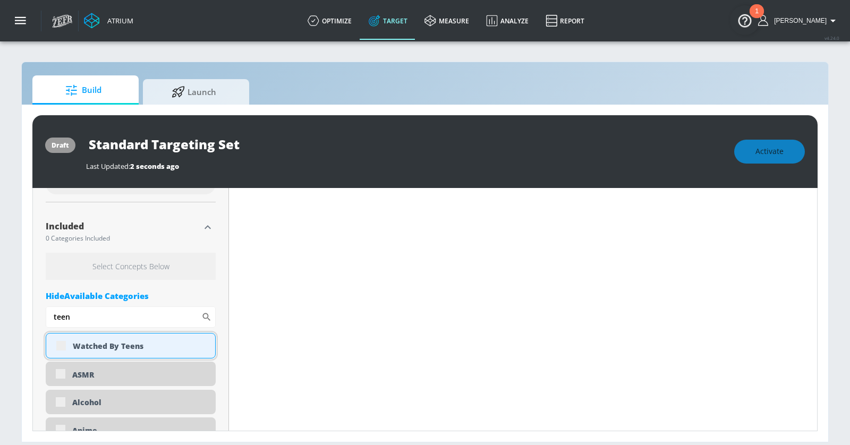
type input "teen"
click at [57, 346] on div "Watched By Teens" at bounding box center [131, 346] width 170 height 26
click at [125, 346] on div "Watched By Teens" at bounding box center [140, 346] width 134 height 10
click at [25, 328] on div "draft Standard Targeting Set Last Updated: 2 seconds ago Activate Placement Typ…" at bounding box center [425, 273] width 807 height 337
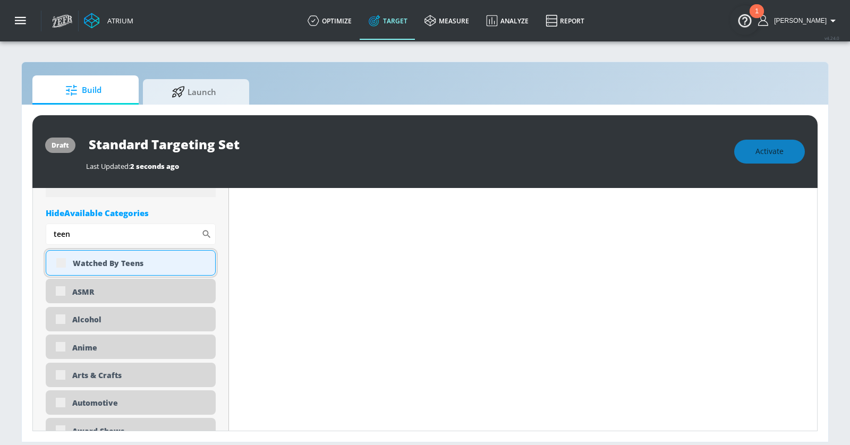
click at [61, 260] on div "Watched By Teens" at bounding box center [131, 263] width 170 height 26
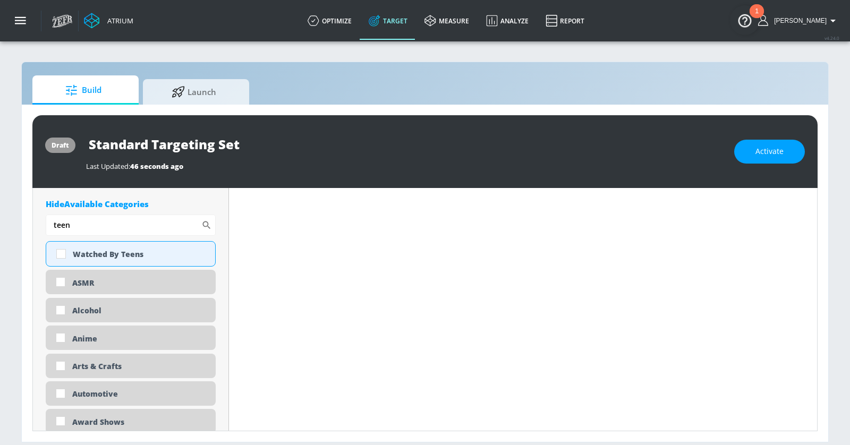
scroll to position [411, 0]
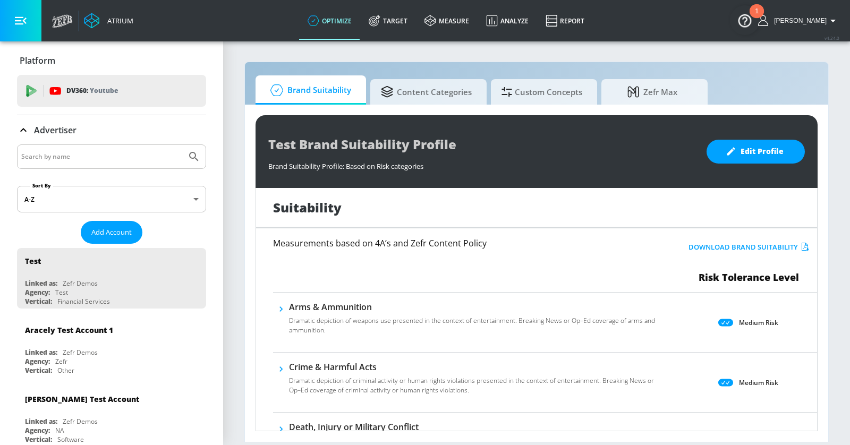
click at [107, 150] on input "Search by name" at bounding box center [101, 157] width 161 height 14
type input "kellanova"
click at [182, 145] on button "Submit Search" at bounding box center [193, 156] width 23 height 23
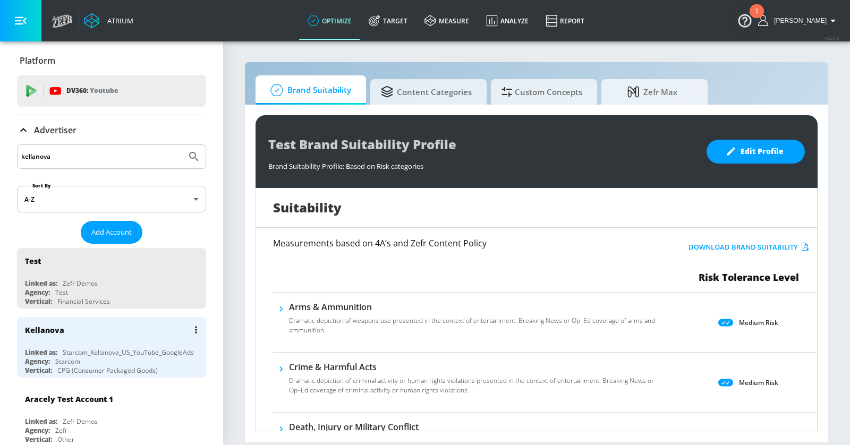
click at [132, 327] on div "Kellanova" at bounding box center [114, 330] width 179 height 26
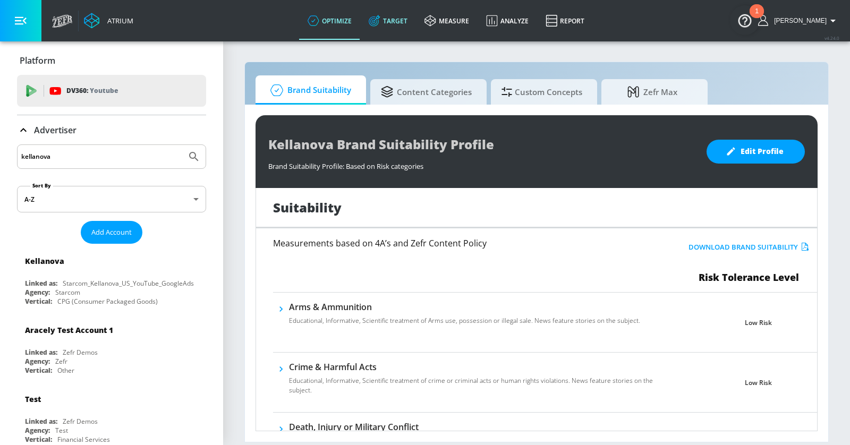
click at [406, 15] on link "Target" at bounding box center [388, 21] width 56 height 38
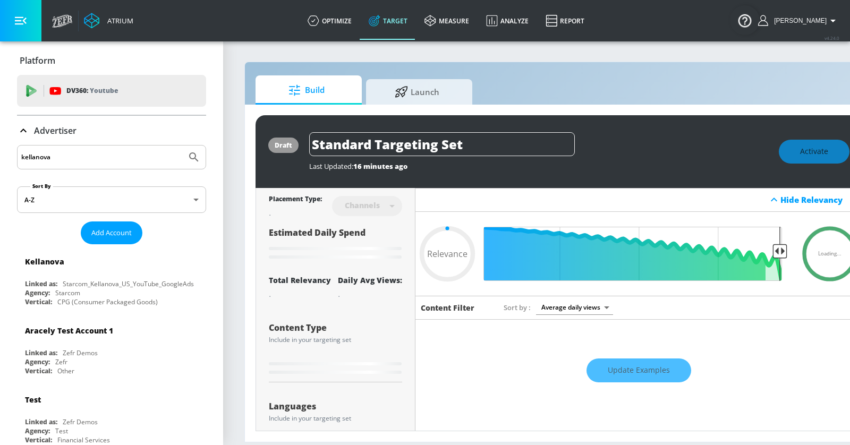
type input "0.05"
click at [34, 133] on p "Advertiser" at bounding box center [55, 131] width 43 height 12
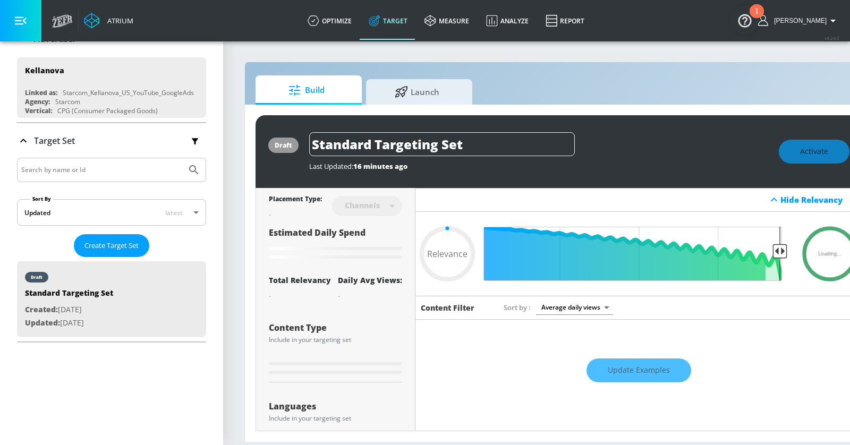
scroll to position [124, 0]
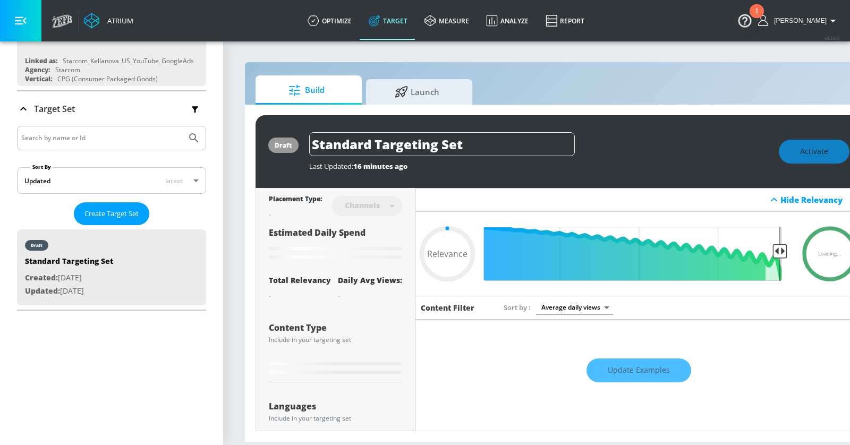
drag, startPoint x: 480, startPoint y: 142, endPoint x: 245, endPoint y: 140, distance: 235.4
click at [245, 140] on div "draft Standard Targeting Set Last Updated: 16 minutes ago Activate Placement Ty…" at bounding box center [559, 273] width 628 height 337
type input "T"
type input "0.05"
type input "Te"
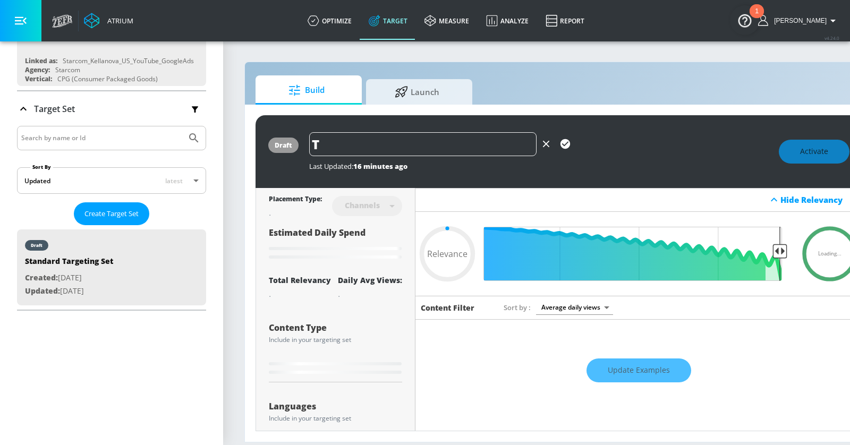
type input "0.05"
type input "Tee"
type input "0.05"
type input "Teen"
type input "0.05"
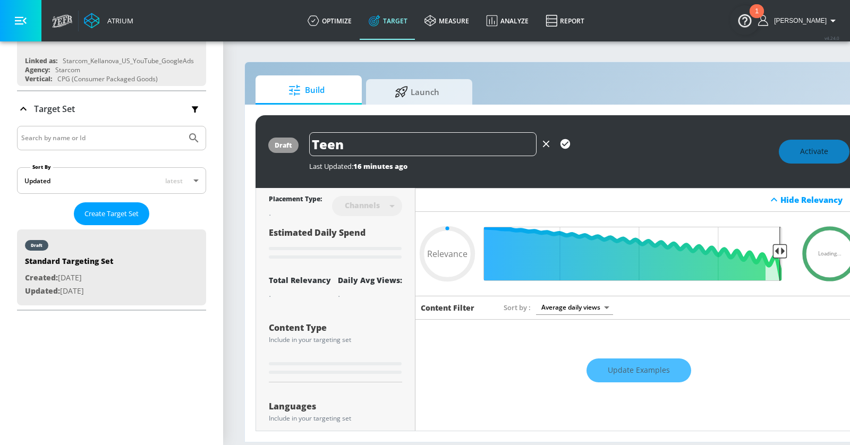
type input "Teens"
type input "0.05"
type input "Teens"
click at [568, 144] on icon "button" at bounding box center [566, 144] width 10 height 10
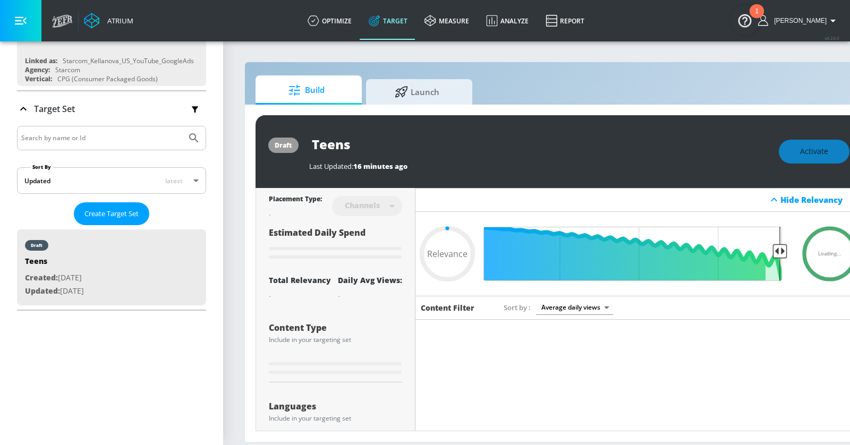
type input "0.05"
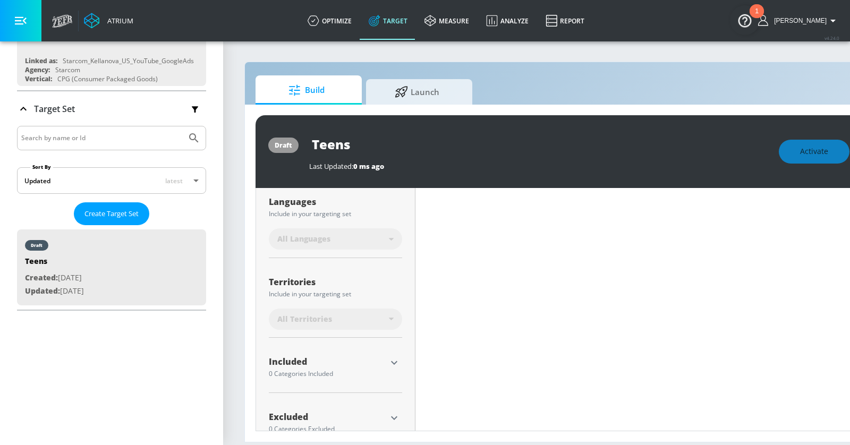
scroll to position [229, 0]
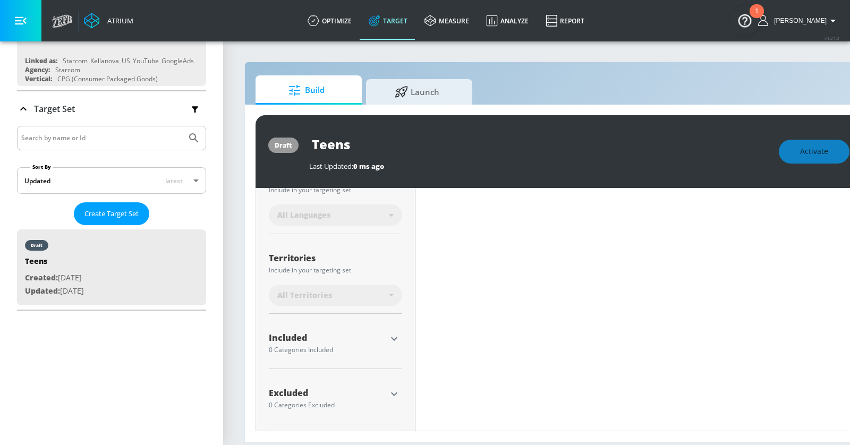
click at [393, 337] on icon "button" at bounding box center [394, 339] width 6 height 4
click at [322, 414] on div "Select Concepts Below Show Available Categories" at bounding box center [335, 392] width 133 height 54
click at [321, 409] on div "Show Available Categories" at bounding box center [335, 407] width 133 height 11
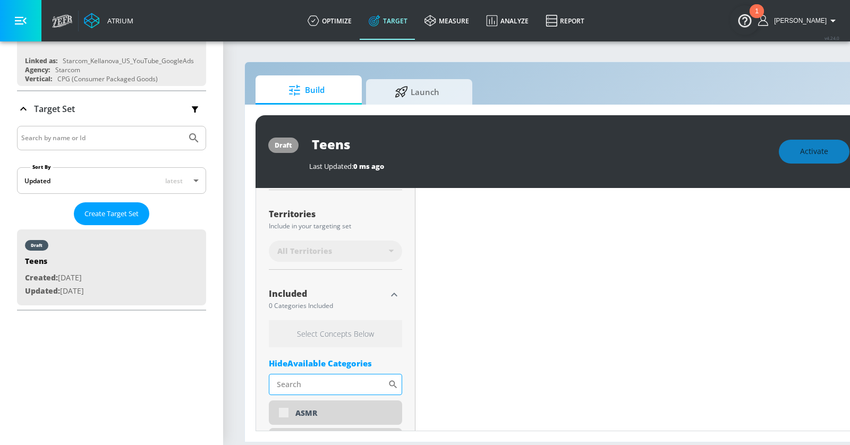
click at [306, 387] on input "Sort By" at bounding box center [328, 384] width 119 height 21
type input "teens"
type input "Standard Targeting Set"
type input "0.6"
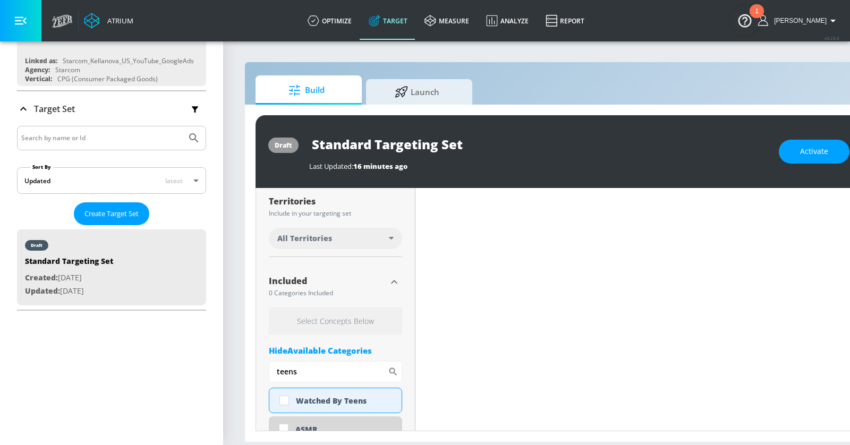
scroll to position [260, 0]
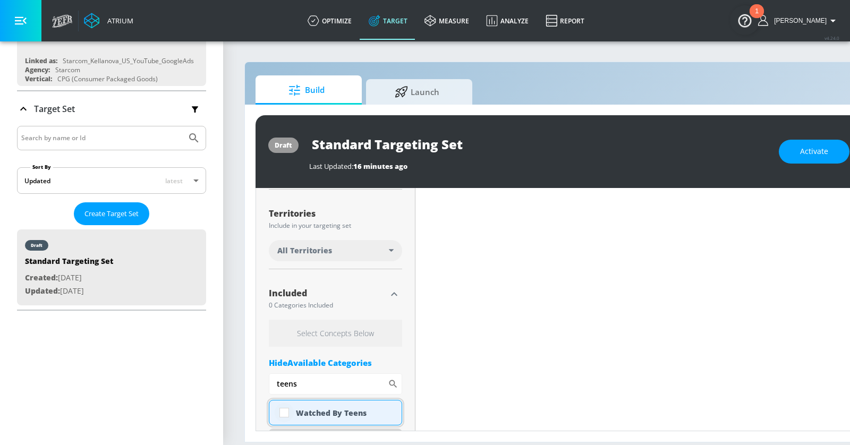
click at [288, 412] on input "checkbox" at bounding box center [284, 412] width 19 height 19
checkbox input "true"
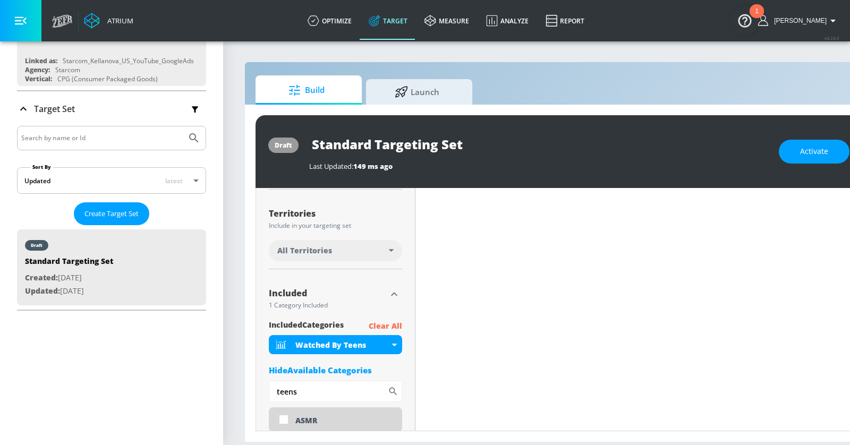
click at [328, 370] on div "Hide Available Categories" at bounding box center [335, 370] width 133 height 11
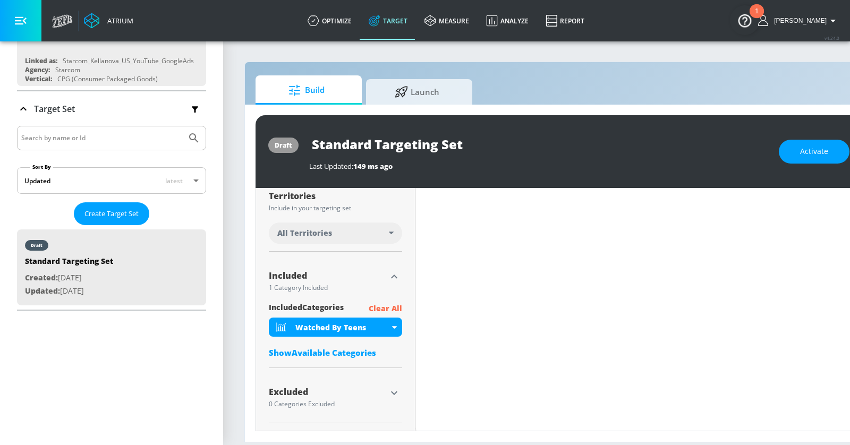
click at [387, 392] on button "button" at bounding box center [394, 393] width 16 height 16
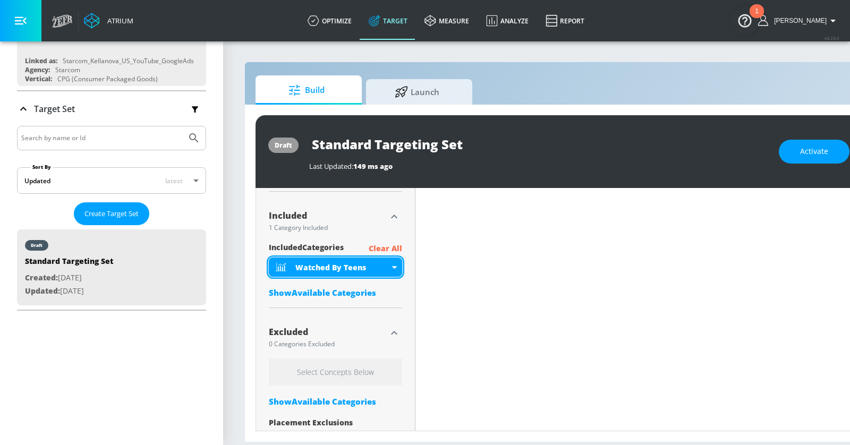
scroll to position [374, 0]
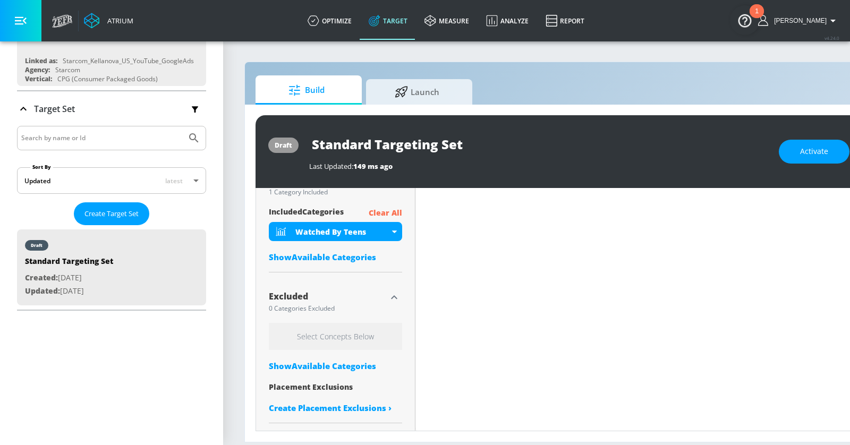
click at [326, 367] on div "Show Available Categories" at bounding box center [335, 366] width 133 height 11
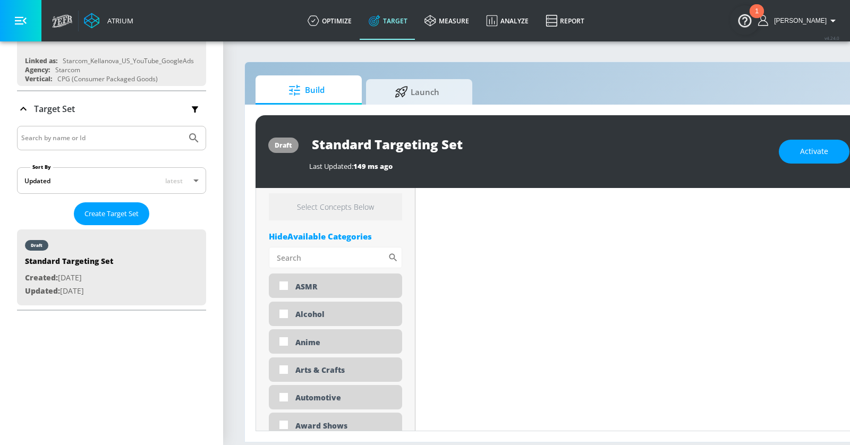
scroll to position [510, 0]
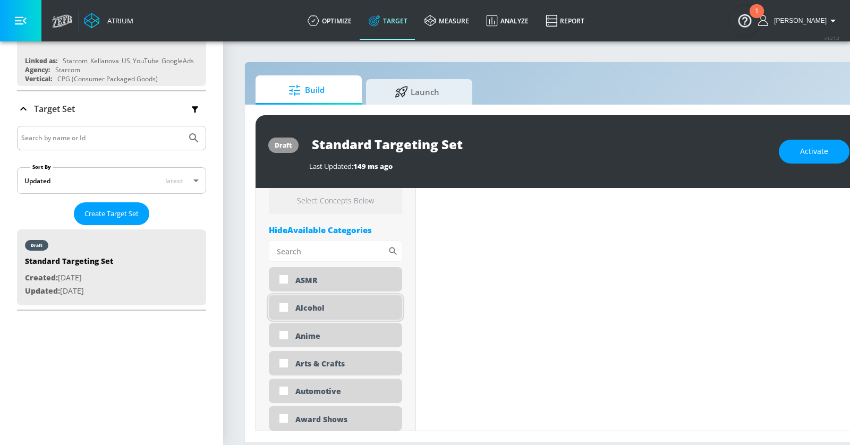
click at [313, 304] on div "Alcohol" at bounding box center [344, 308] width 99 height 10
checkbox input "true"
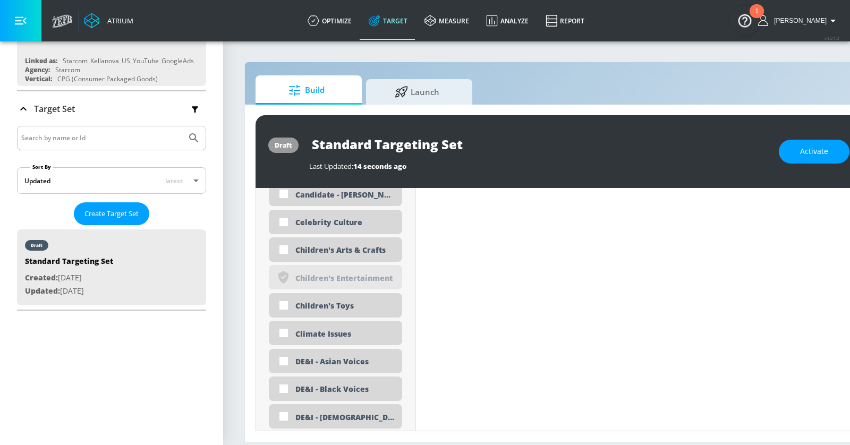
scroll to position [900, 0]
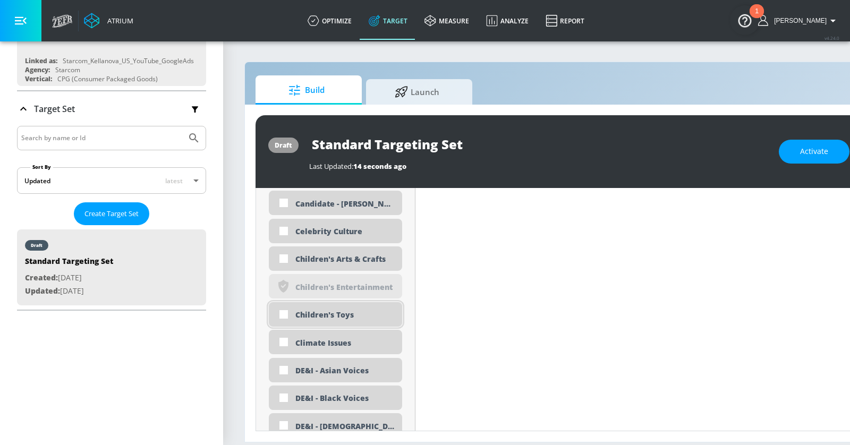
click at [295, 310] on div "Children's Toys" at bounding box center [344, 315] width 99 height 10
checkbox input "true"
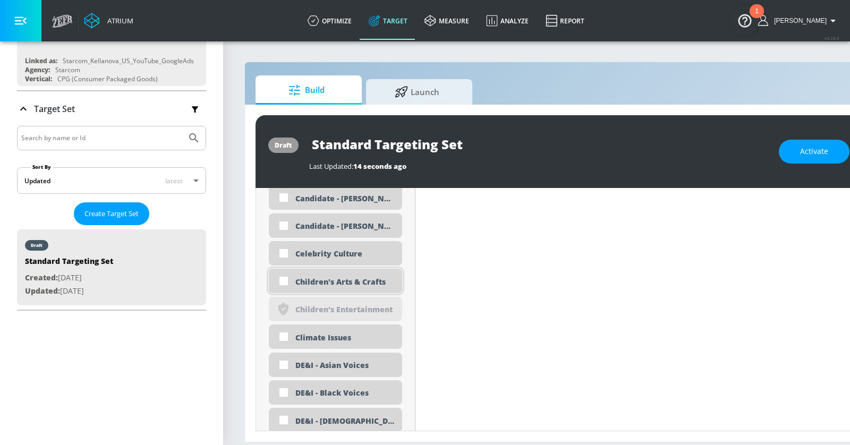
click at [321, 282] on div "Children's Arts & Crafts" at bounding box center [344, 282] width 99 height 10
checkbox input "true"
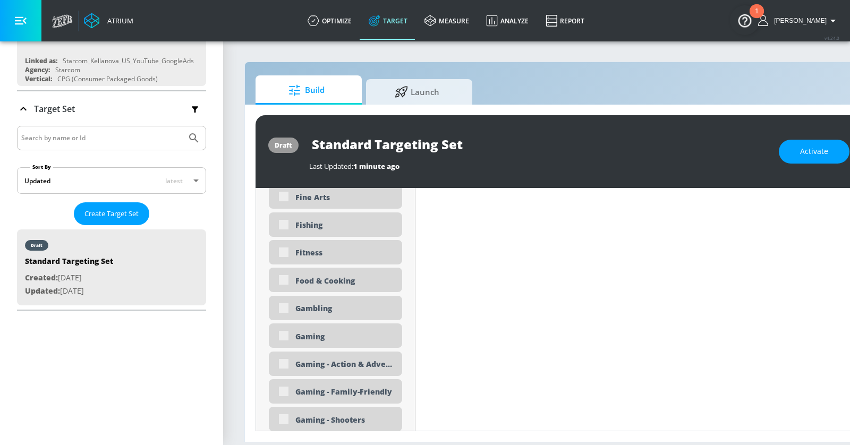
scroll to position [1425, 0]
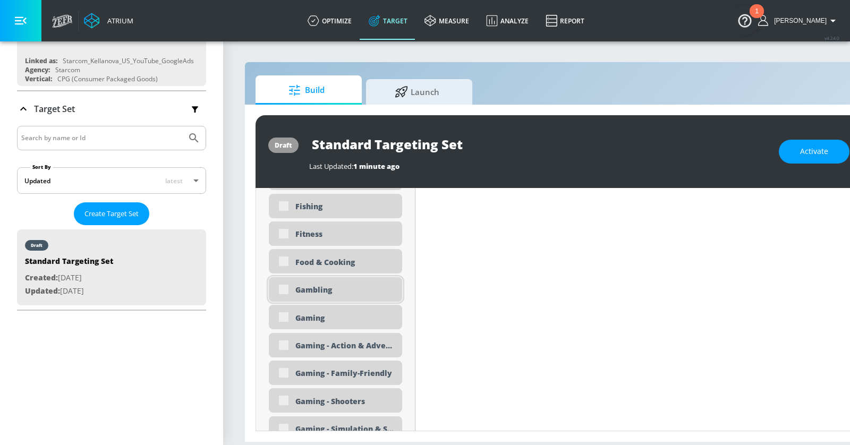
click at [284, 286] on div "Gambling" at bounding box center [335, 289] width 133 height 24
click at [281, 289] on div "Gambling" at bounding box center [335, 289] width 133 height 24
click at [821, 148] on span "Activate" at bounding box center [814, 151] width 28 height 13
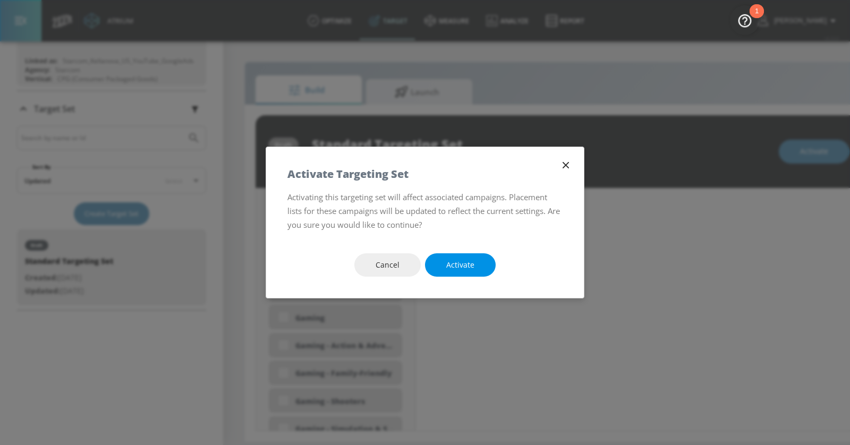
click at [466, 266] on span "Activate" at bounding box center [460, 265] width 28 height 13
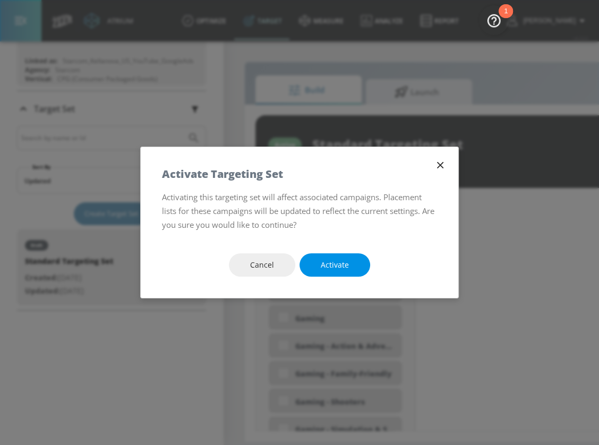
click at [340, 265] on span "Activate" at bounding box center [335, 265] width 28 height 13
click at [343, 268] on span "Activate" at bounding box center [335, 265] width 28 height 13
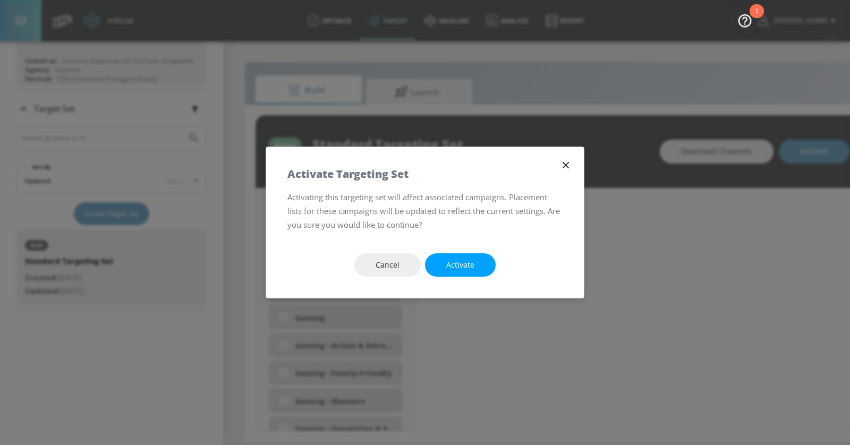
click at [566, 162] on icon "button" at bounding box center [566, 165] width 12 height 12
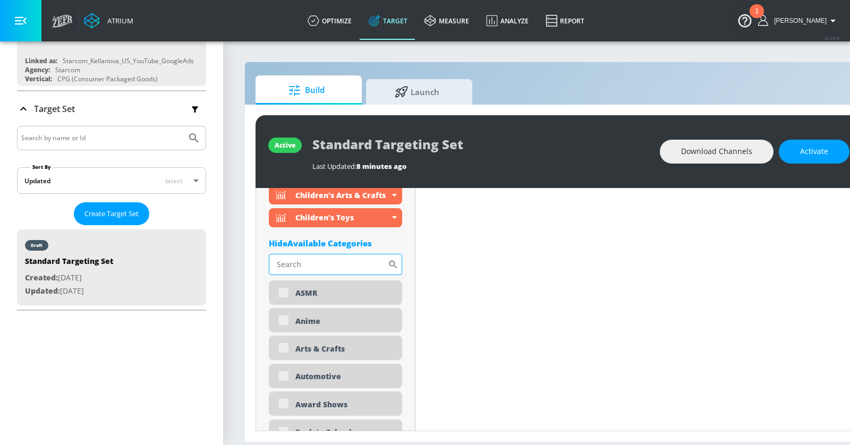
scroll to position [560, 0]
click at [338, 258] on input "Sort By" at bounding box center [328, 262] width 119 height 21
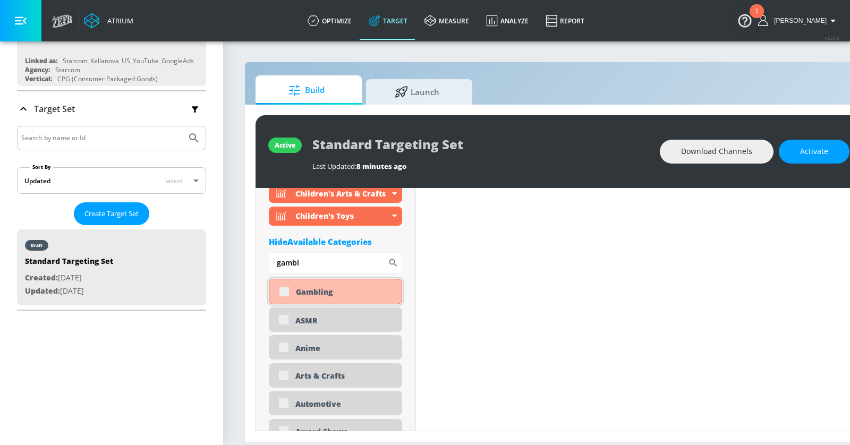
type input "gambl"
click at [294, 290] on div "Gambling" at bounding box center [335, 292] width 133 height 26
click at [285, 289] on div "Gambling" at bounding box center [335, 292] width 133 height 26
click at [283, 291] on div "Gambling" at bounding box center [335, 292] width 133 height 26
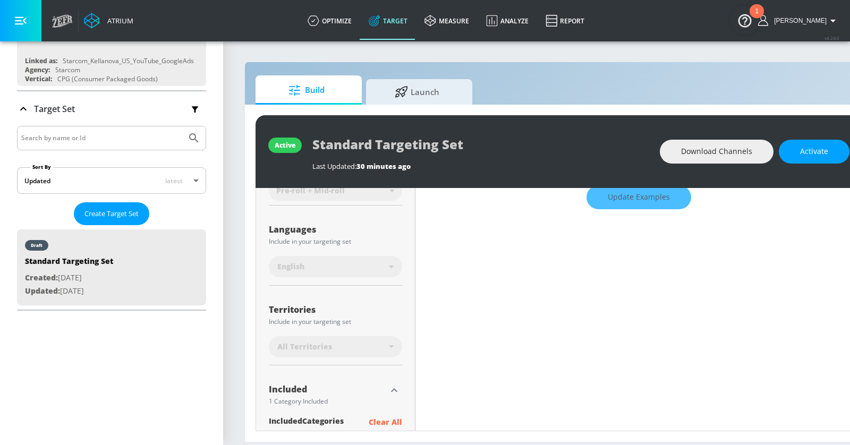
scroll to position [166, 0]
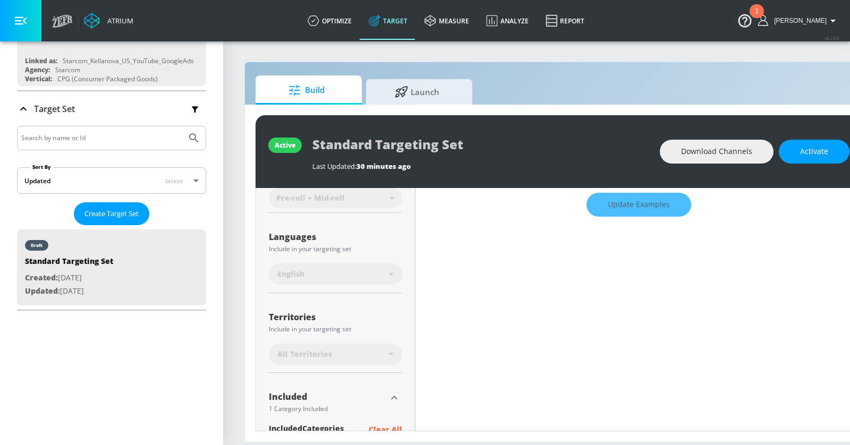
click at [377, 270] on div "English" at bounding box center [333, 274] width 112 height 11
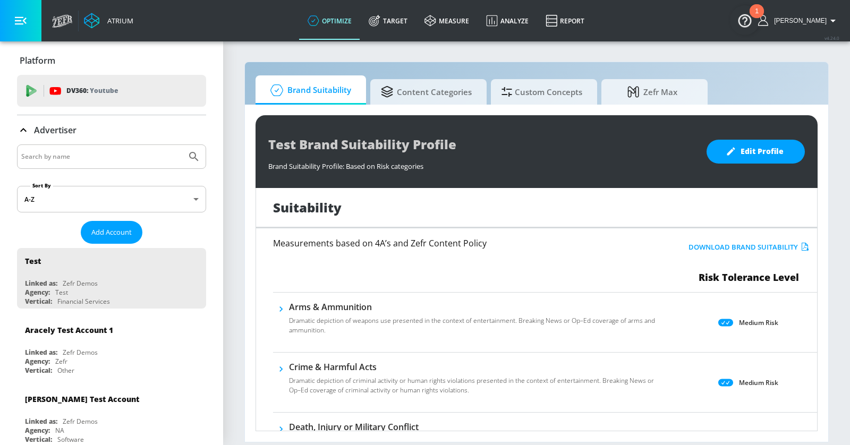
click at [93, 155] on input "Search by name" at bounding box center [101, 157] width 161 height 14
type input "kellanova"
click at [182, 145] on button "Submit Search" at bounding box center [193, 156] width 23 height 23
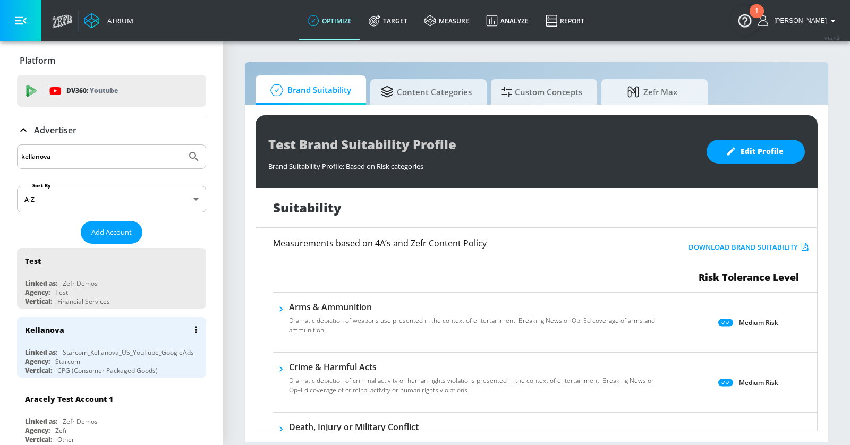
click at [114, 326] on div "Kellanova" at bounding box center [114, 330] width 179 height 26
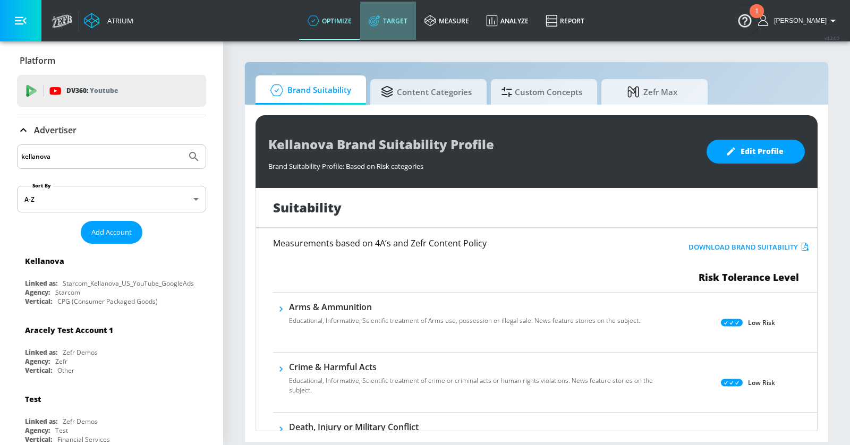
click at [416, 21] on link "Target" at bounding box center [388, 21] width 56 height 38
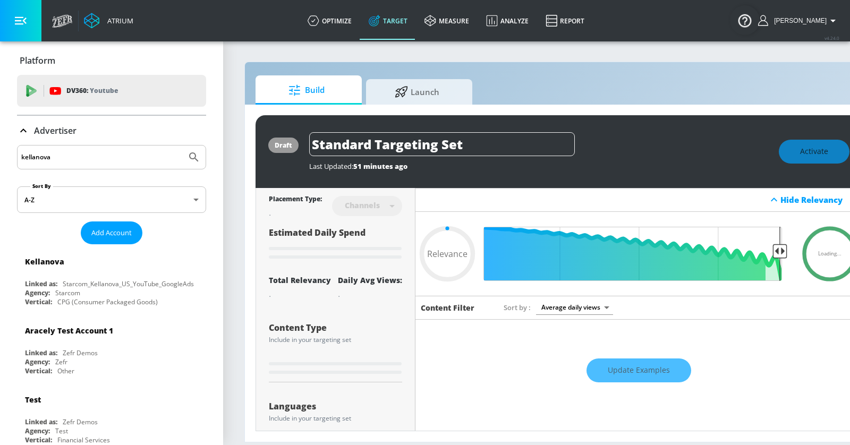
type input "0.05"
